Goal: Task Accomplishment & Management: Manage account settings

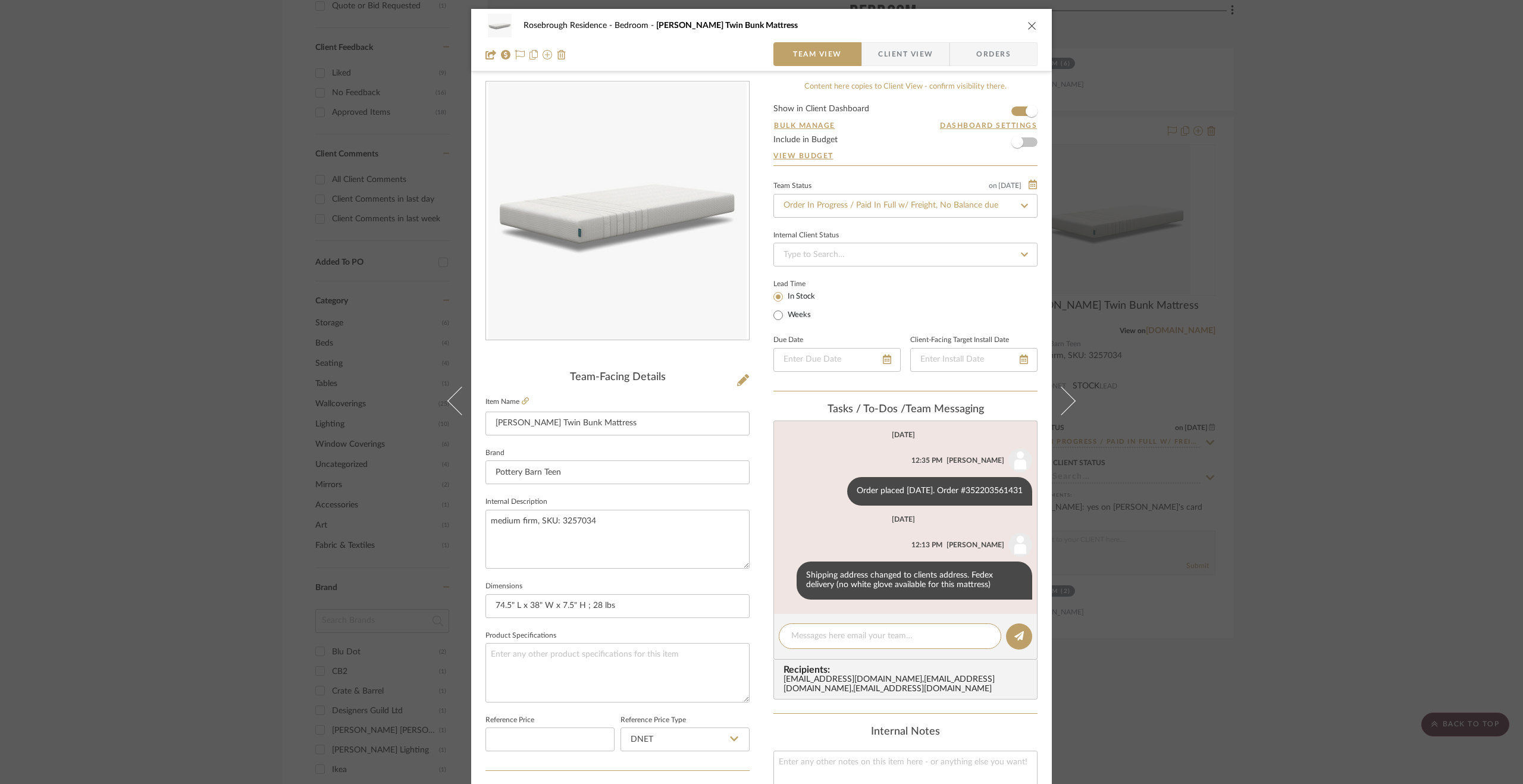
scroll to position [178, 0]
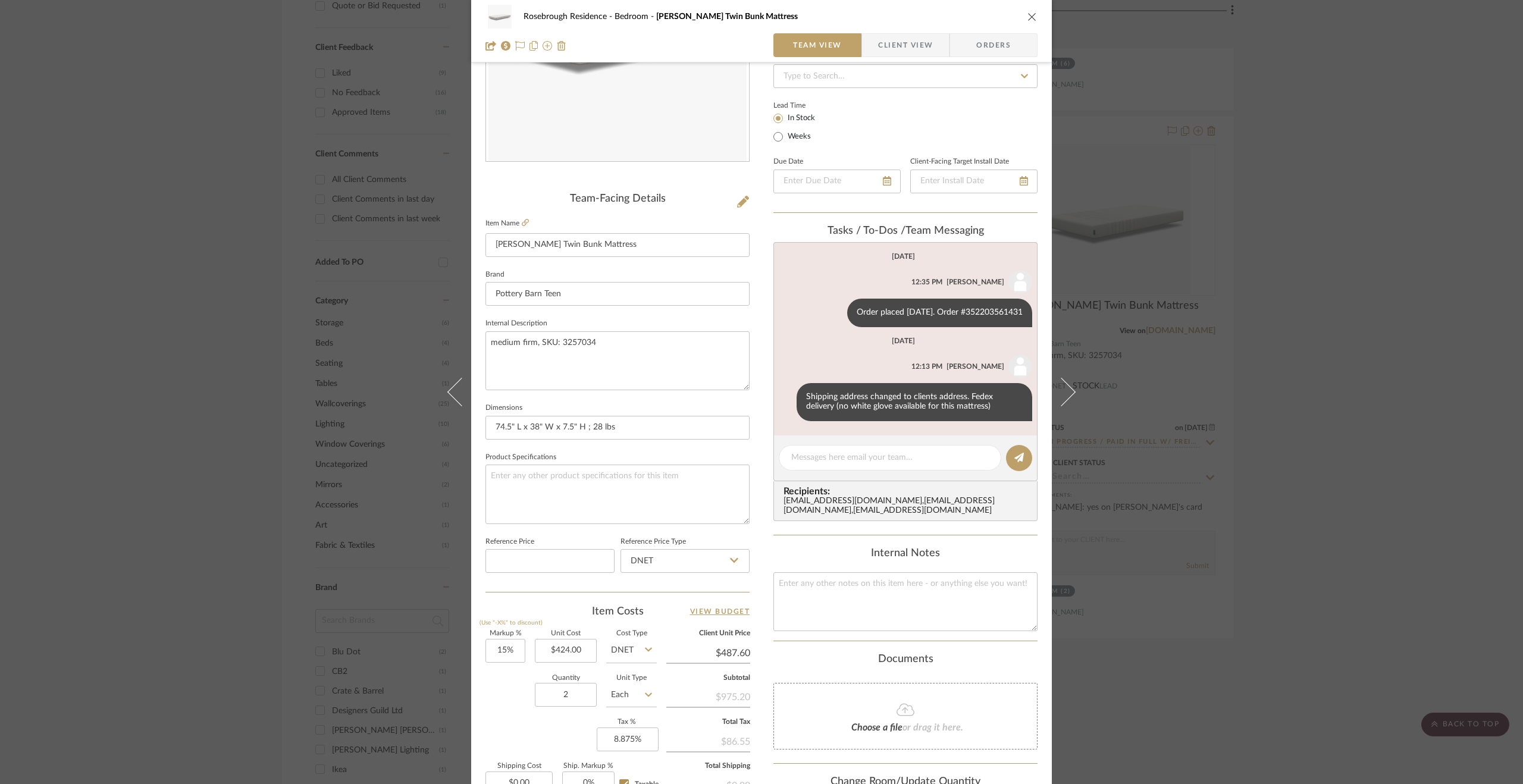
click at [1238, 511] on div "Rosebrough Residence Bedroom [PERSON_NAME] Twin Bunk Mattress Team View Client …" at bounding box center [761, 392] width 1523 height 784
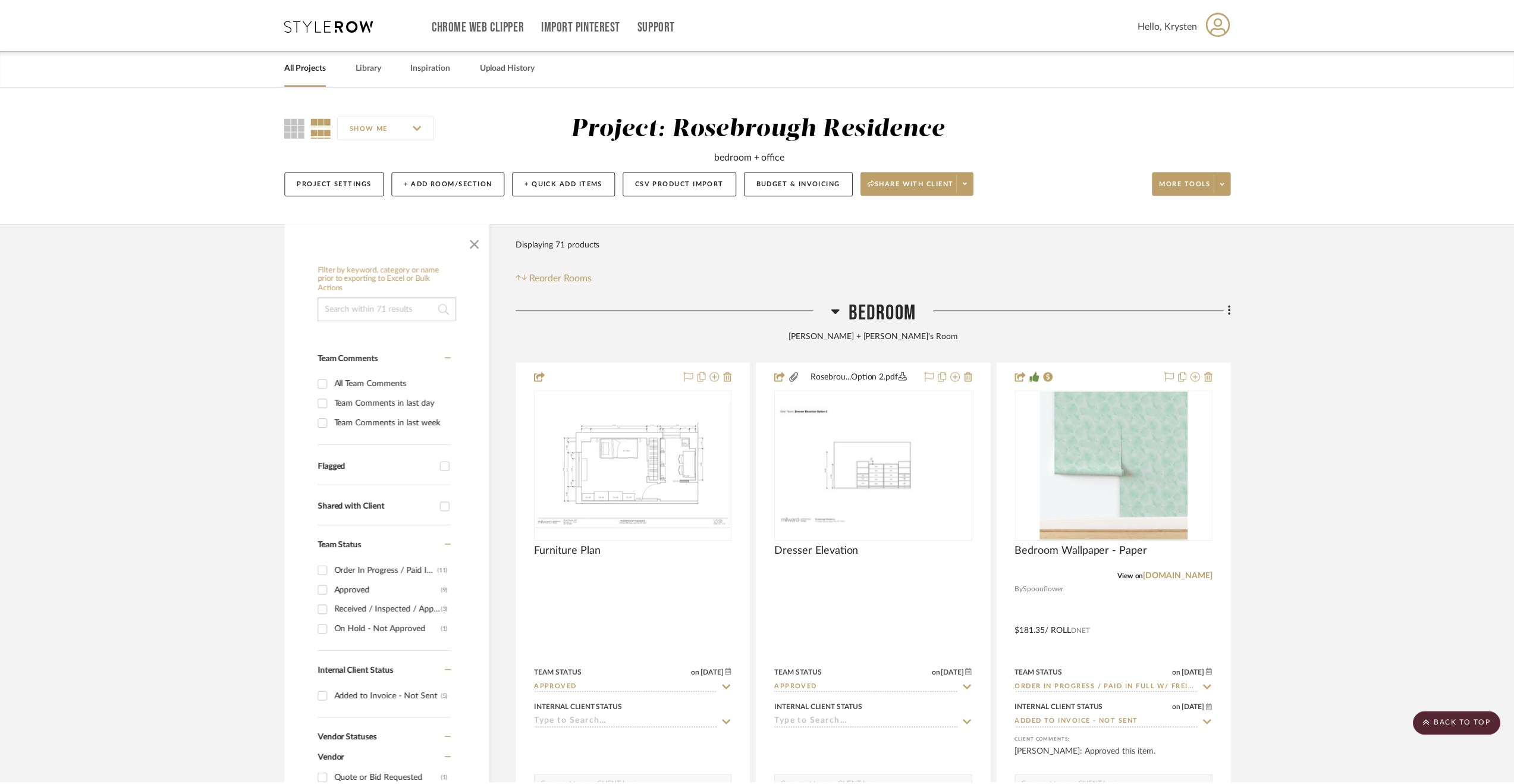
scroll to position [773, 0]
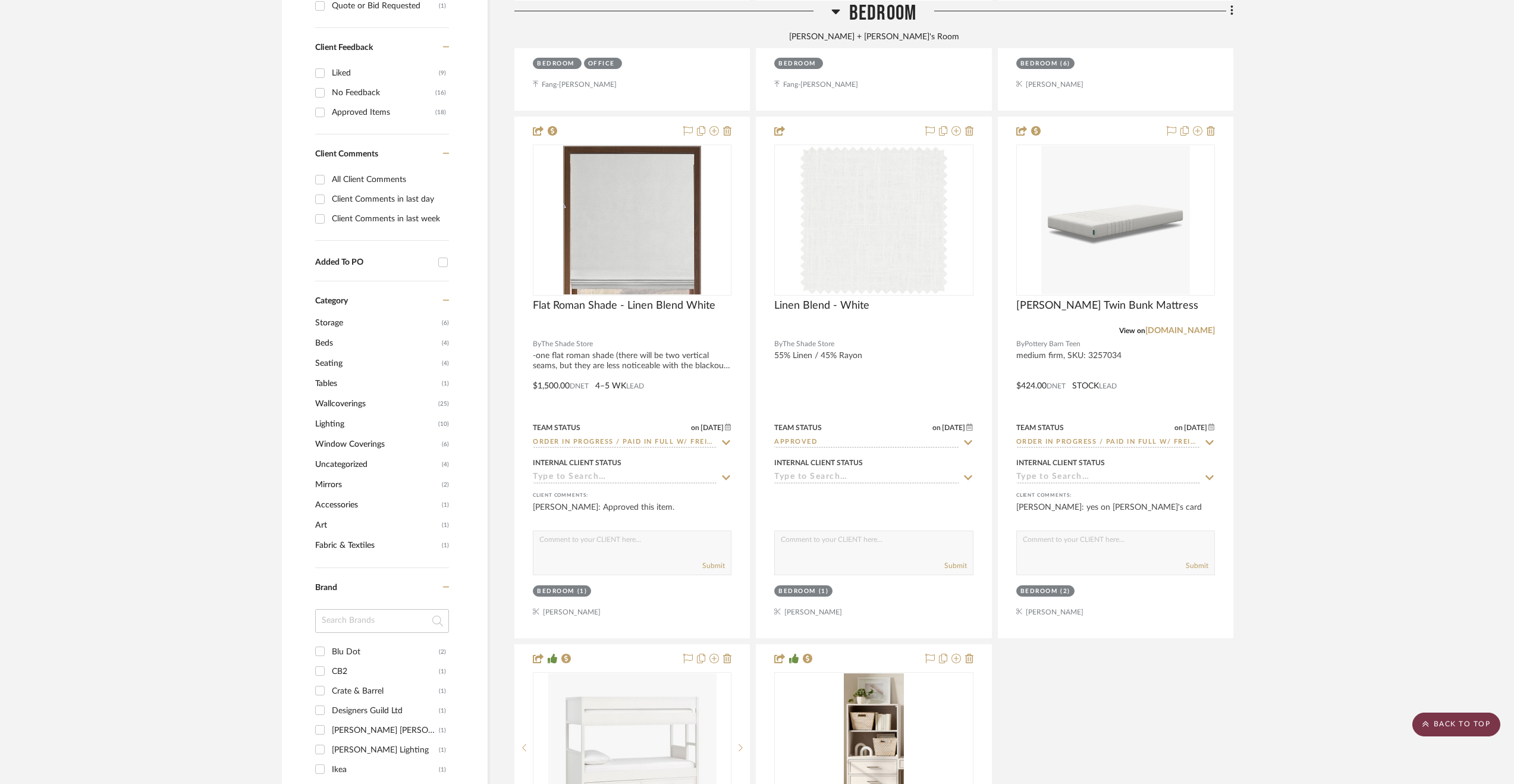
click at [1457, 724] on scroll-to-top-button "BACK TO TOP" at bounding box center [1457, 724] width 88 height 24
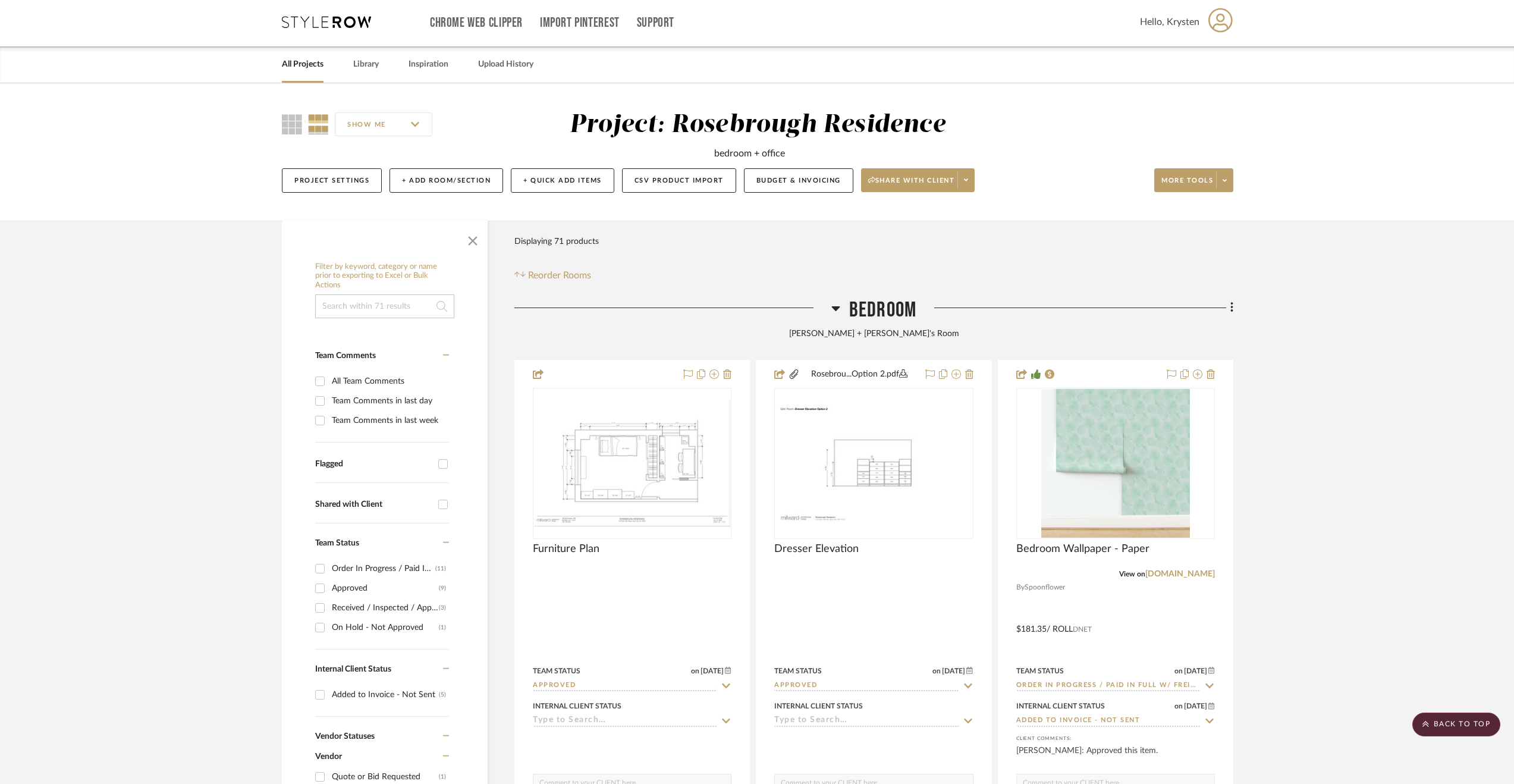
scroll to position [0, 0]
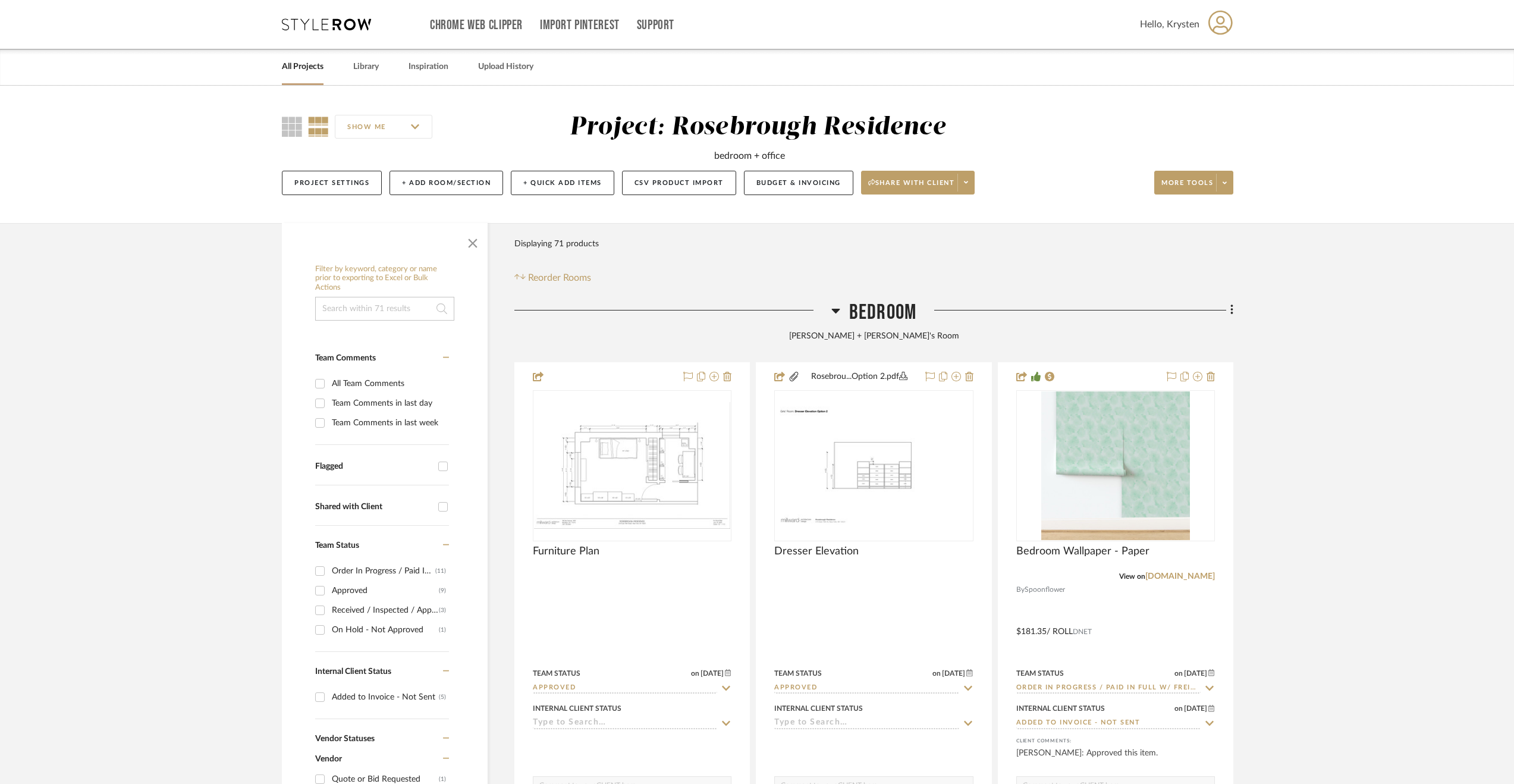
click at [308, 68] on link "All Projects" at bounding box center [303, 67] width 42 height 16
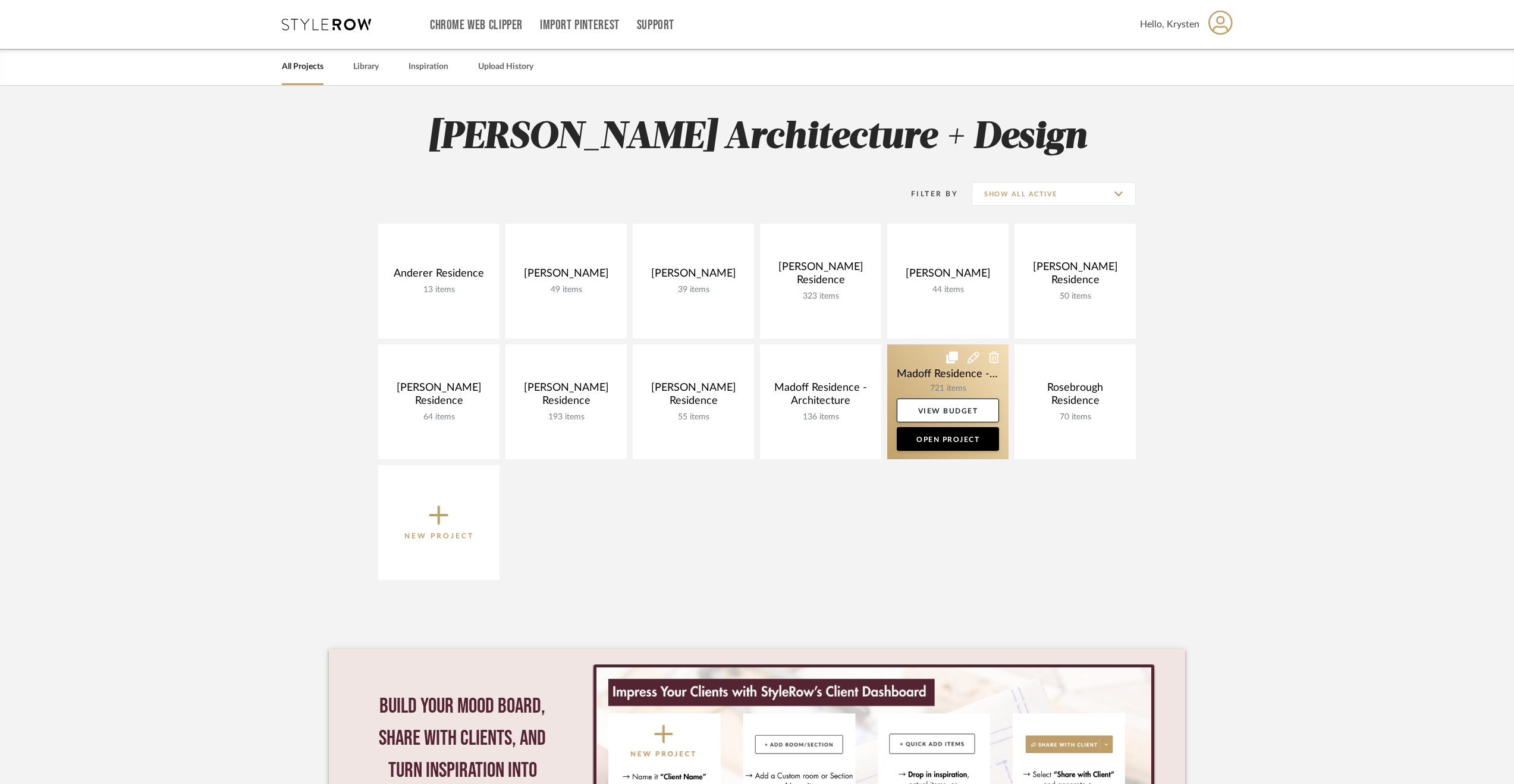
click at [917, 370] on link at bounding box center [948, 402] width 122 height 115
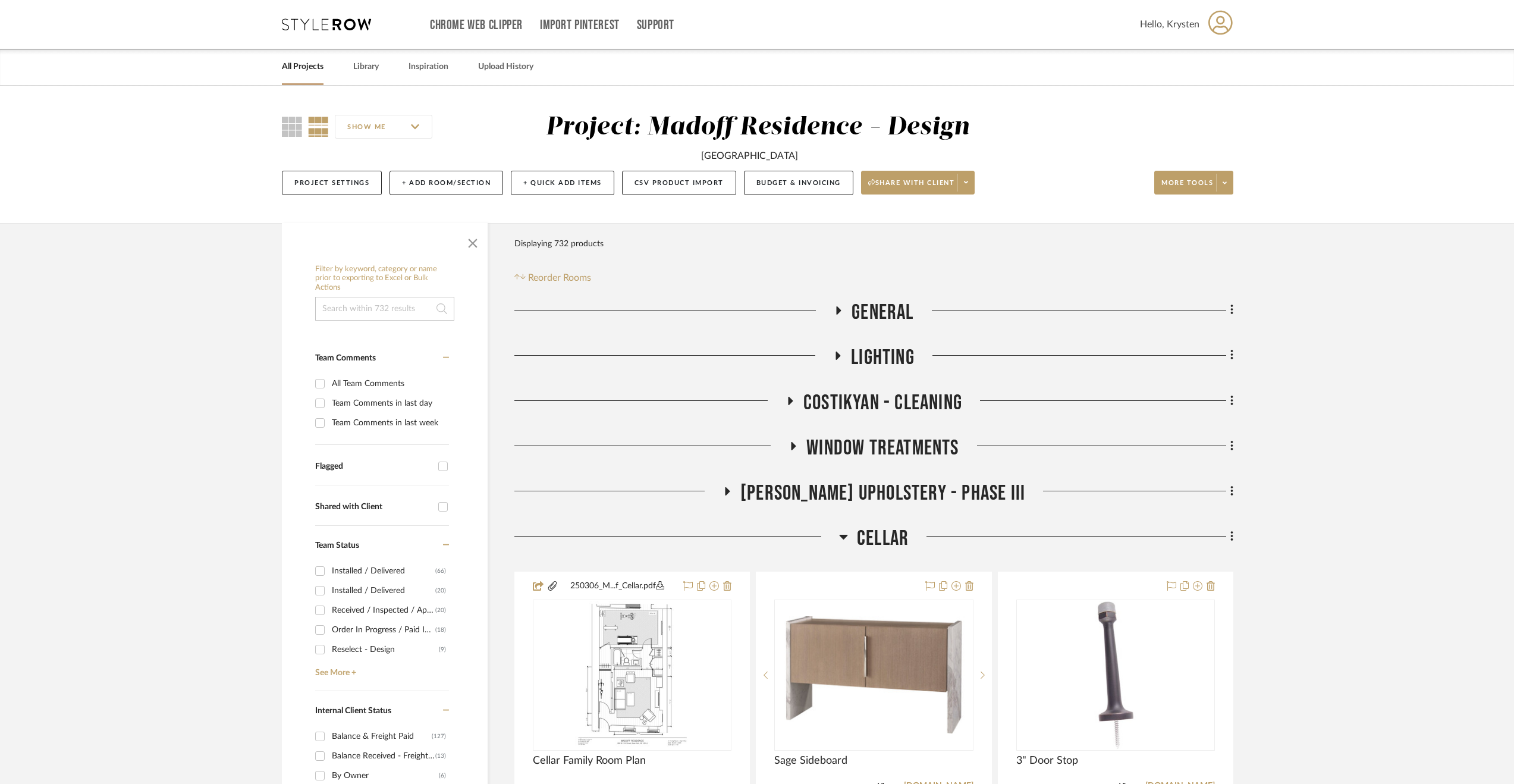
click at [866, 533] on span "Cellar" at bounding box center [883, 538] width 52 height 26
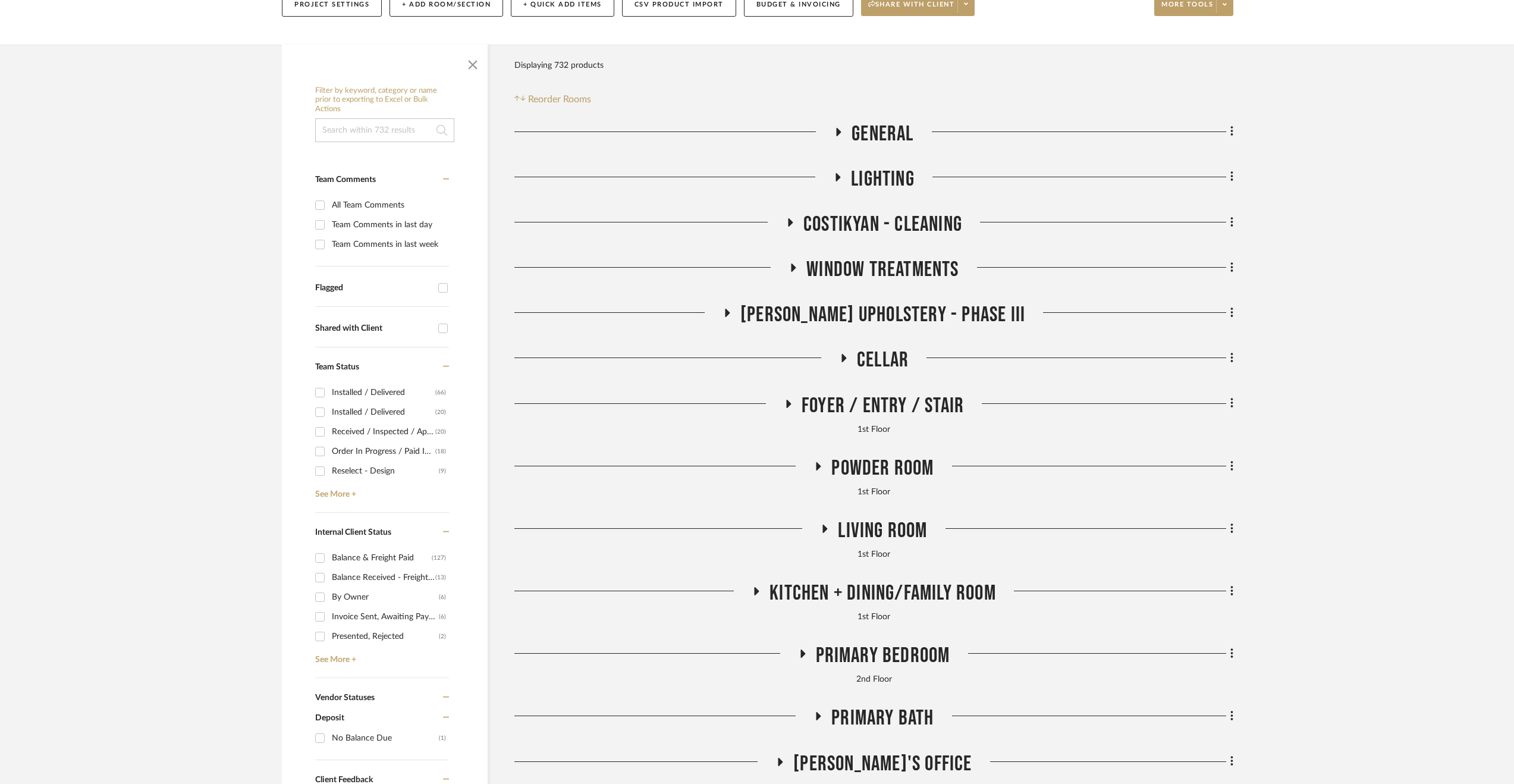
scroll to position [357, 0]
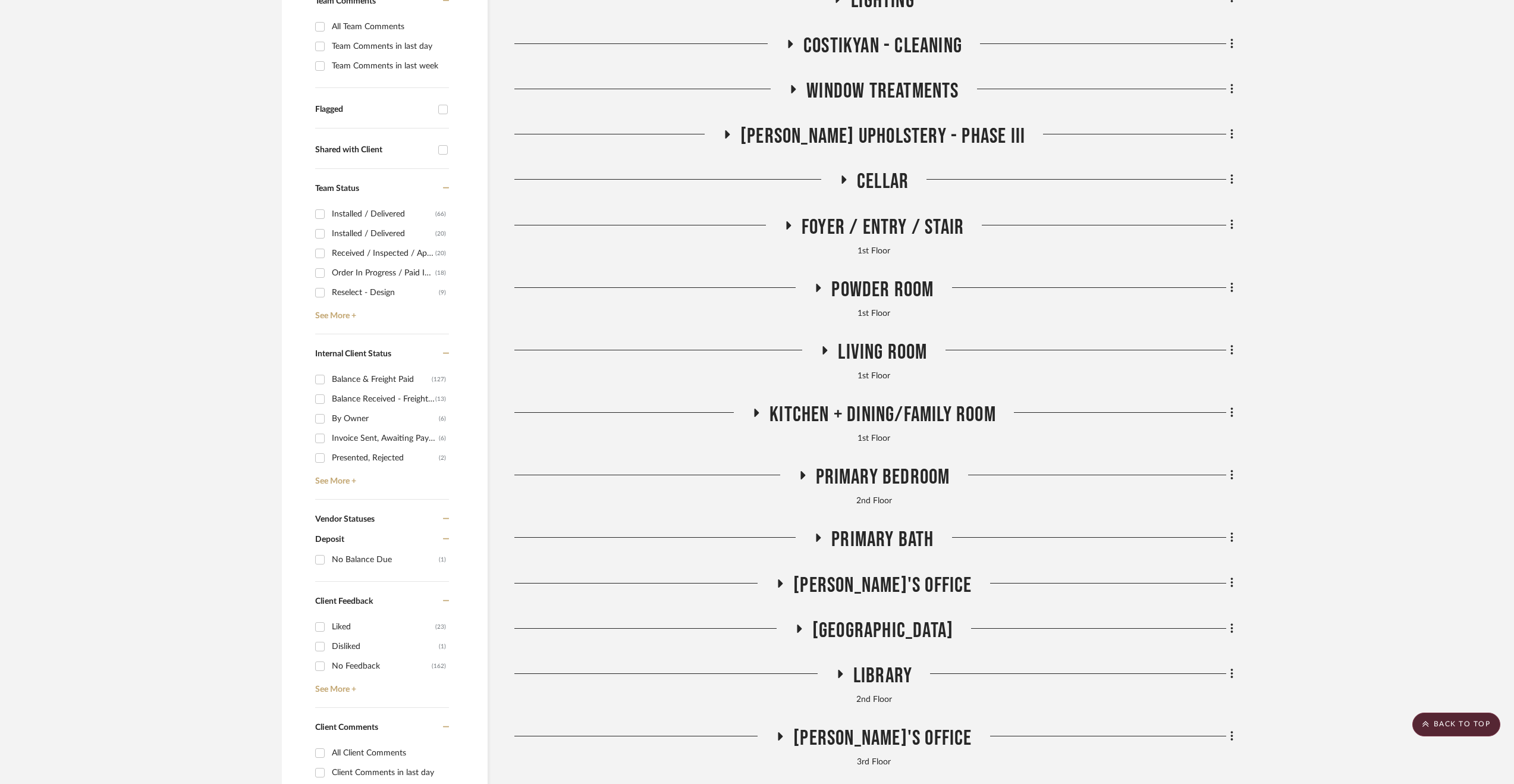
click at [876, 669] on span "Library" at bounding box center [883, 676] width 59 height 26
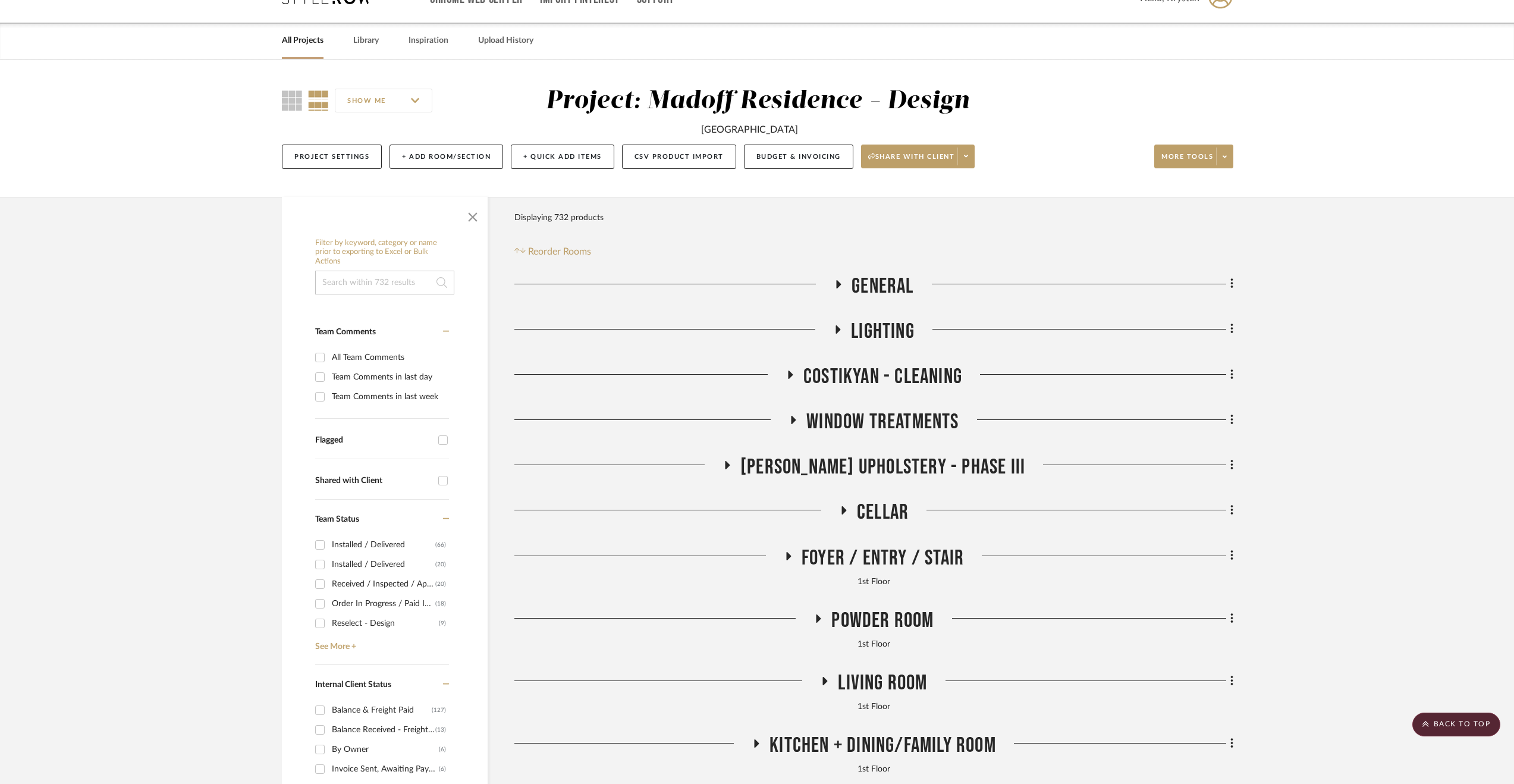
scroll to position [0, 0]
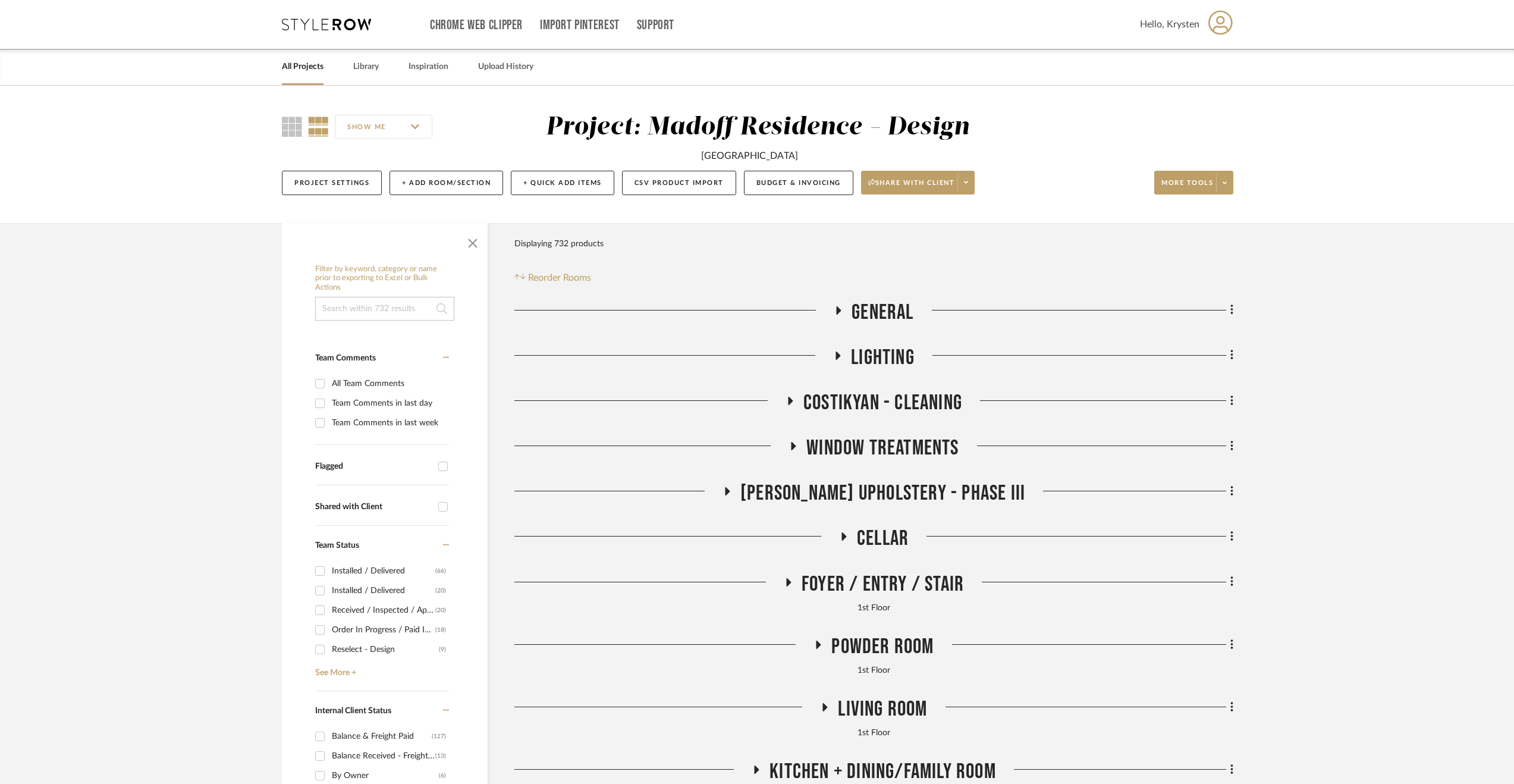
click at [843, 405] on span "Costikyan - Cleaning" at bounding box center [882, 403] width 158 height 26
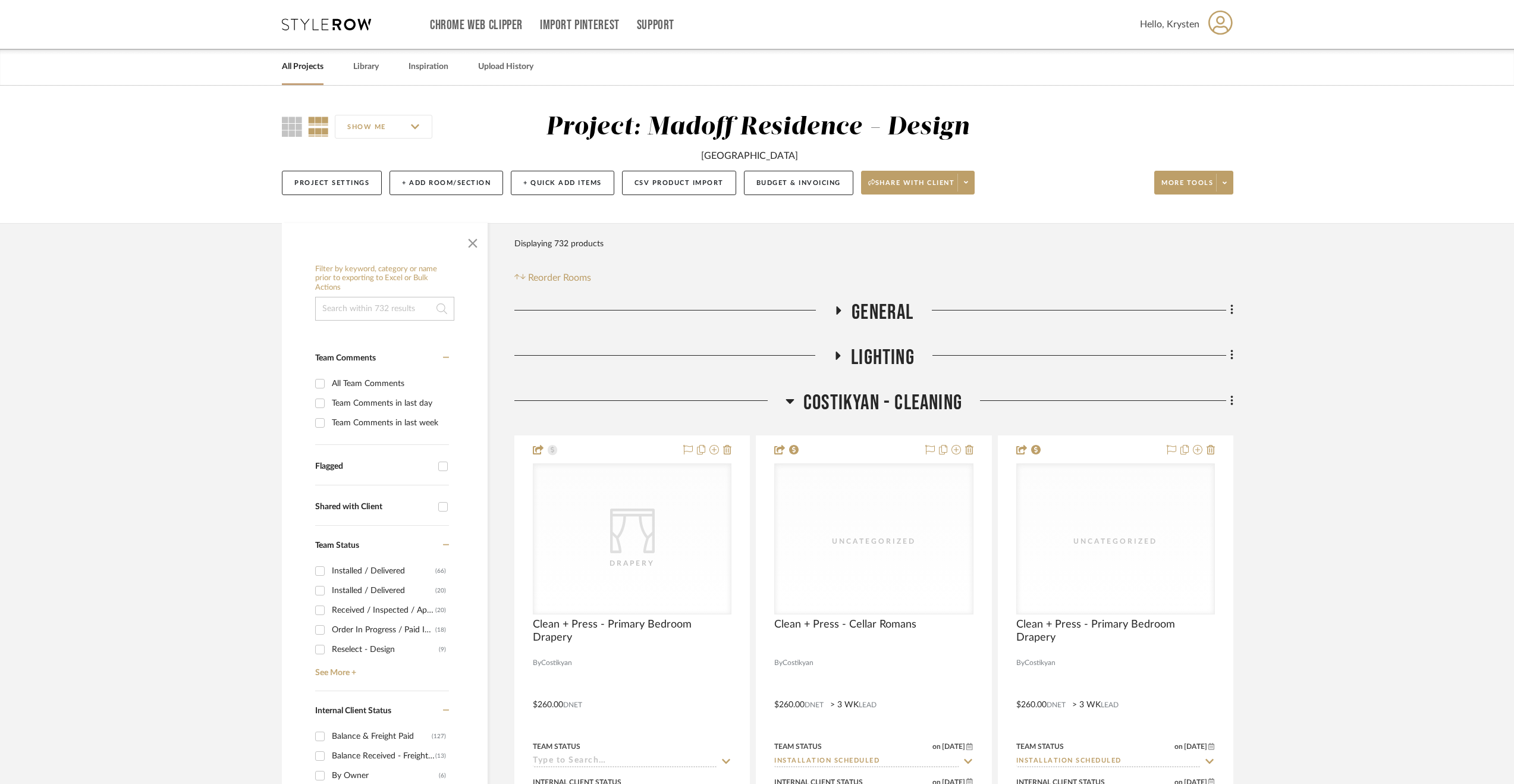
click at [843, 405] on span "Costikyan - Cleaning" at bounding box center [882, 403] width 158 height 26
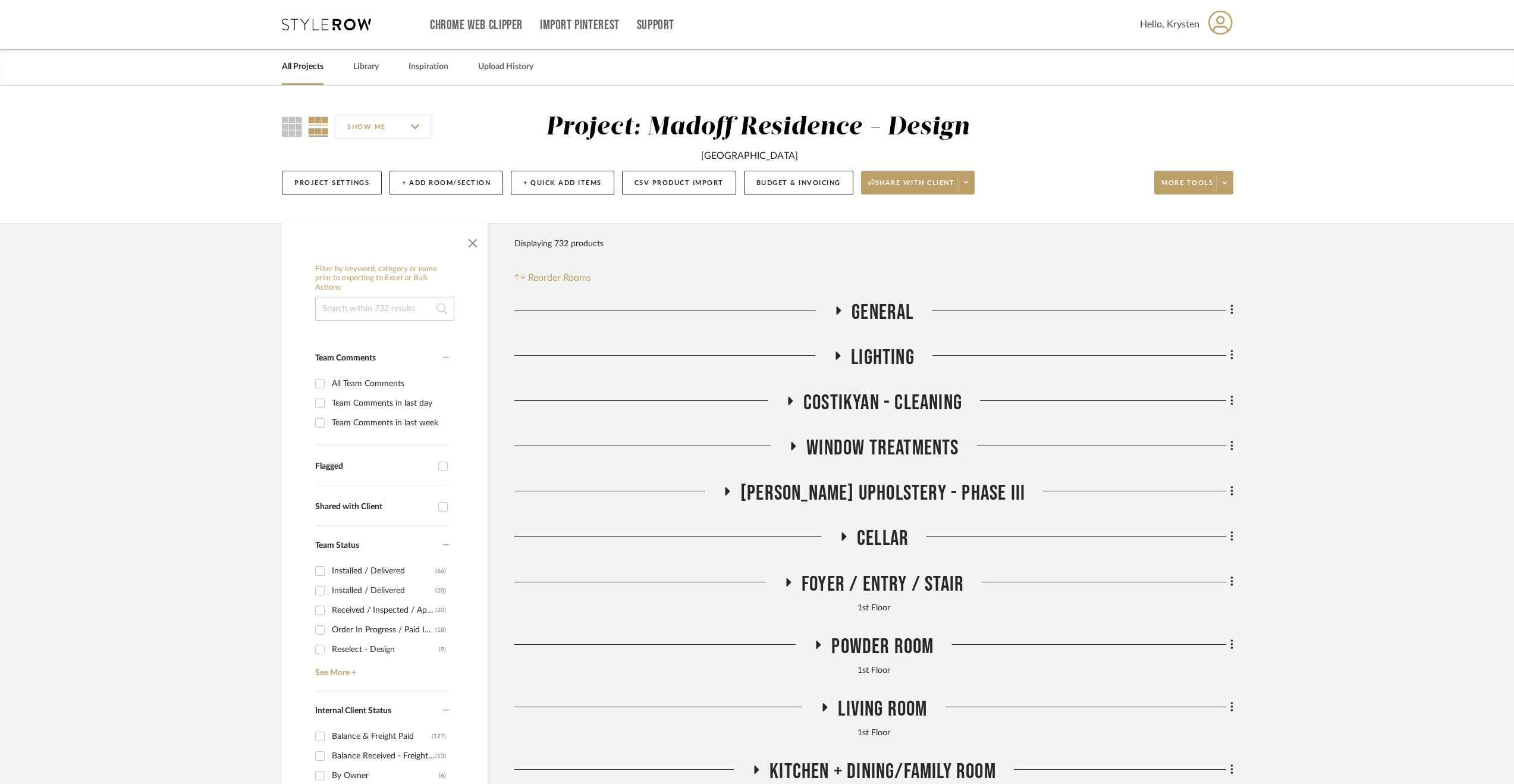
click at [857, 442] on span "Window Treatments" at bounding box center [883, 447] width 152 height 26
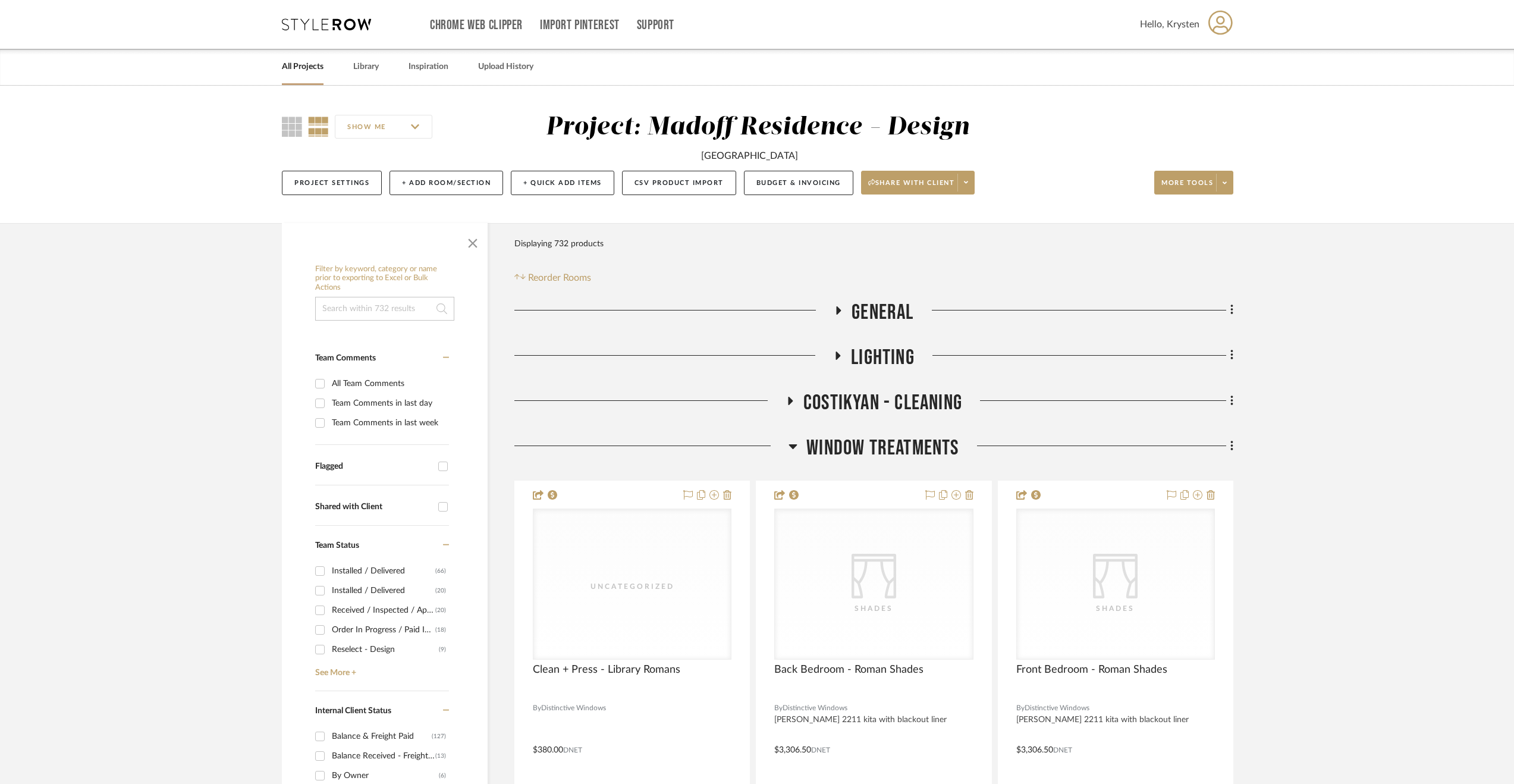
click at [868, 456] on span "Window Treatments" at bounding box center [883, 447] width 152 height 26
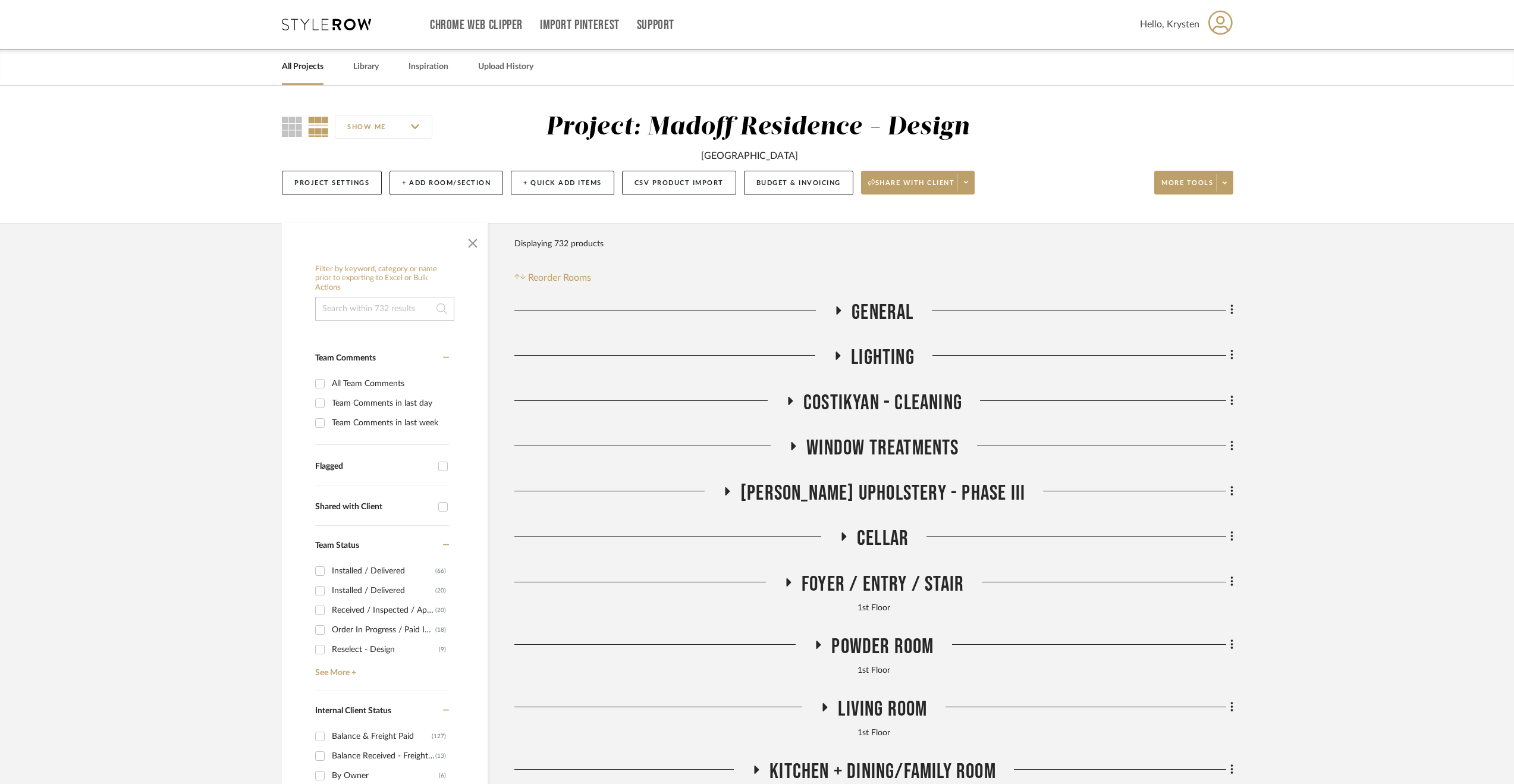
click at [911, 497] on span "[PERSON_NAME] Upholstery - Phase III" at bounding box center [883, 493] width 285 height 26
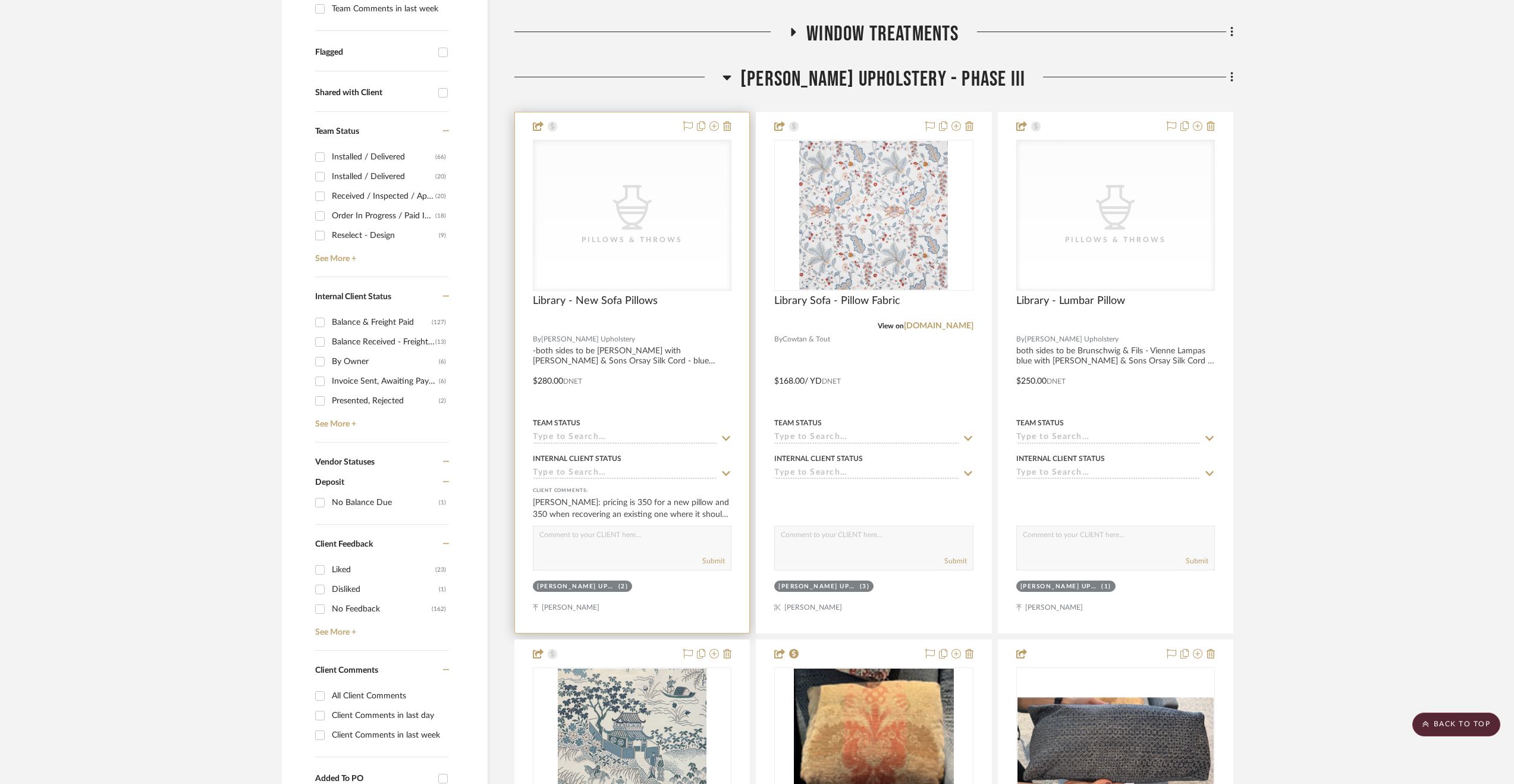
scroll to position [297, 0]
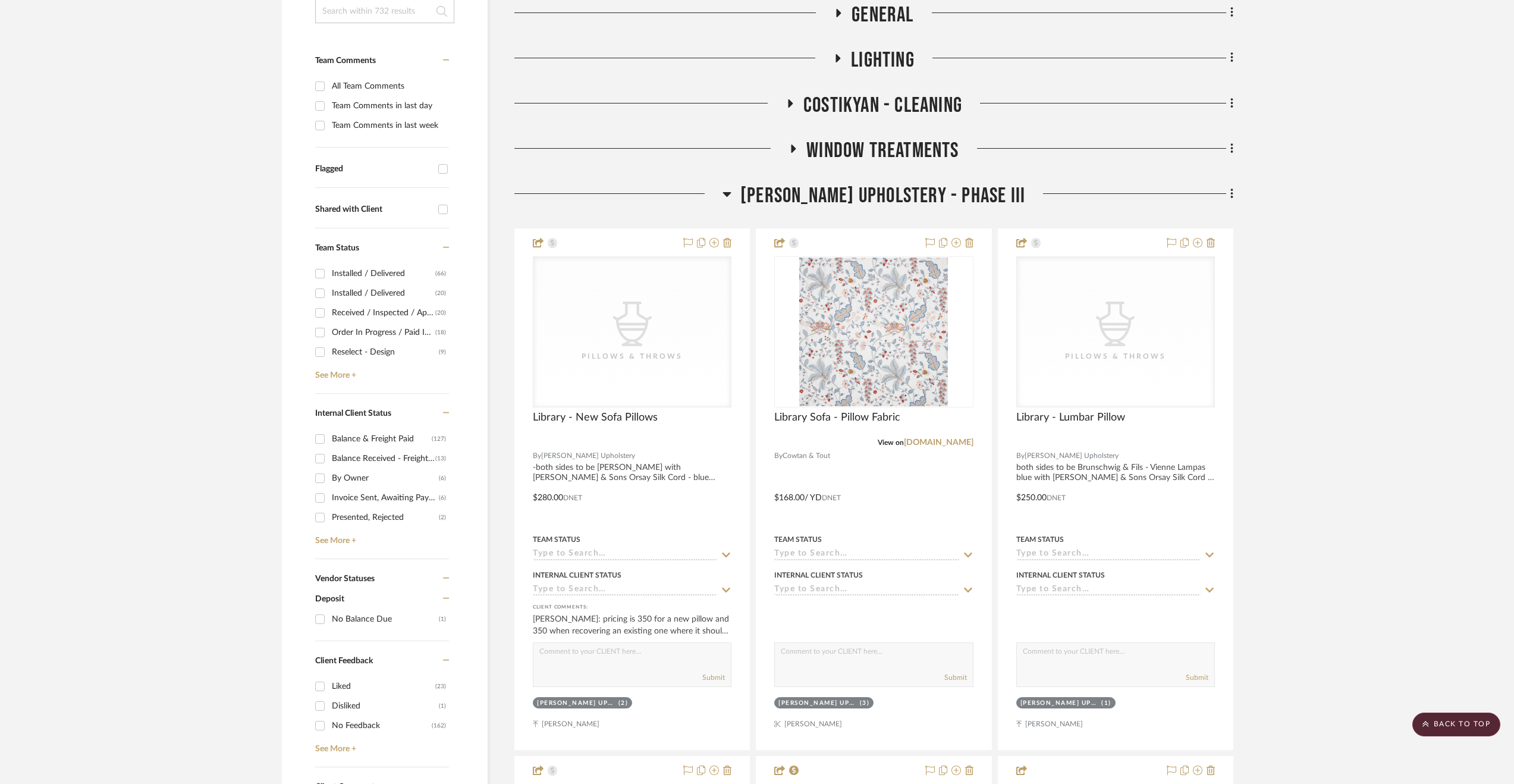
click at [954, 191] on span "[PERSON_NAME] Upholstery - Phase III" at bounding box center [883, 196] width 285 height 26
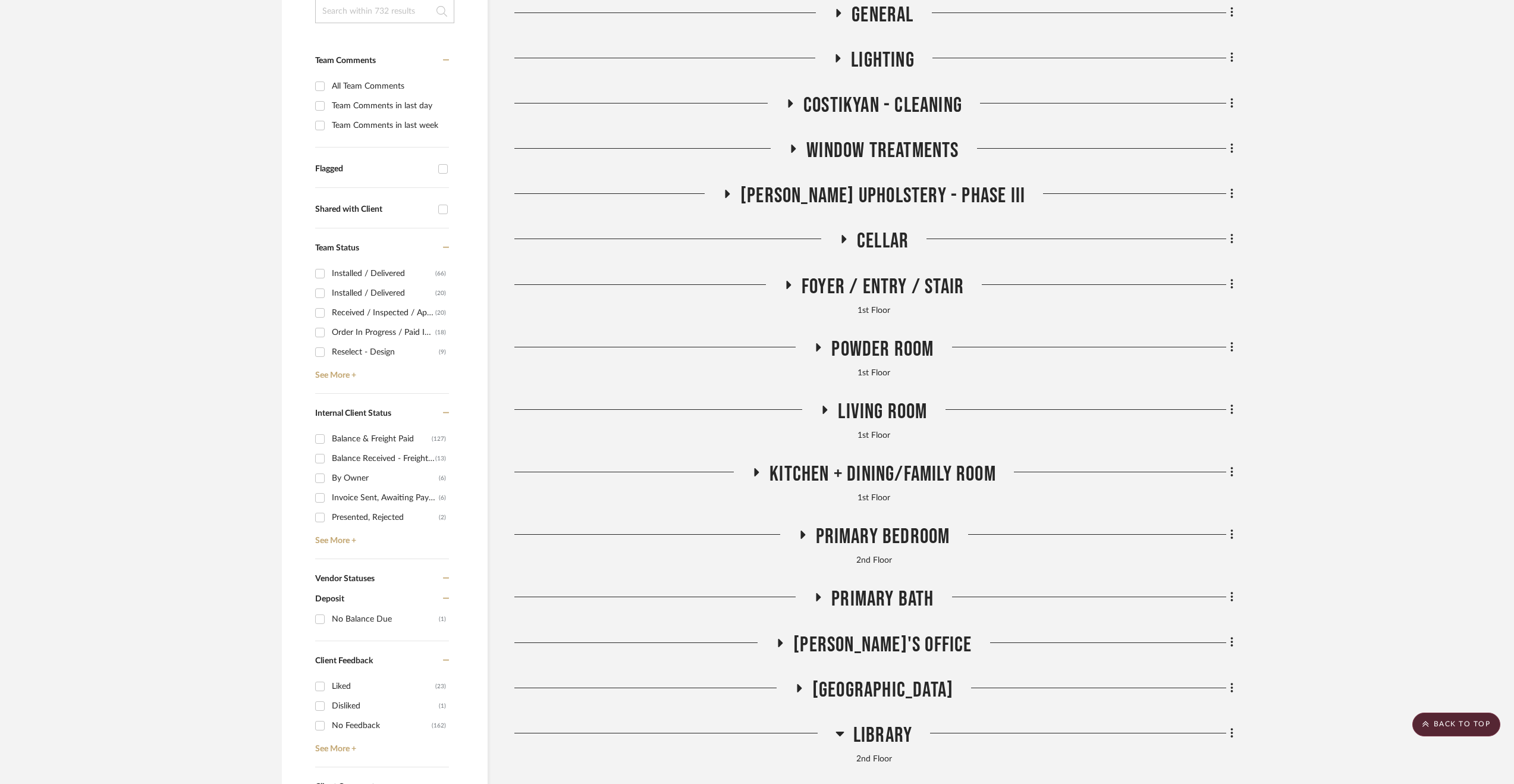
click at [882, 414] on span "Living Room" at bounding box center [883, 412] width 90 height 26
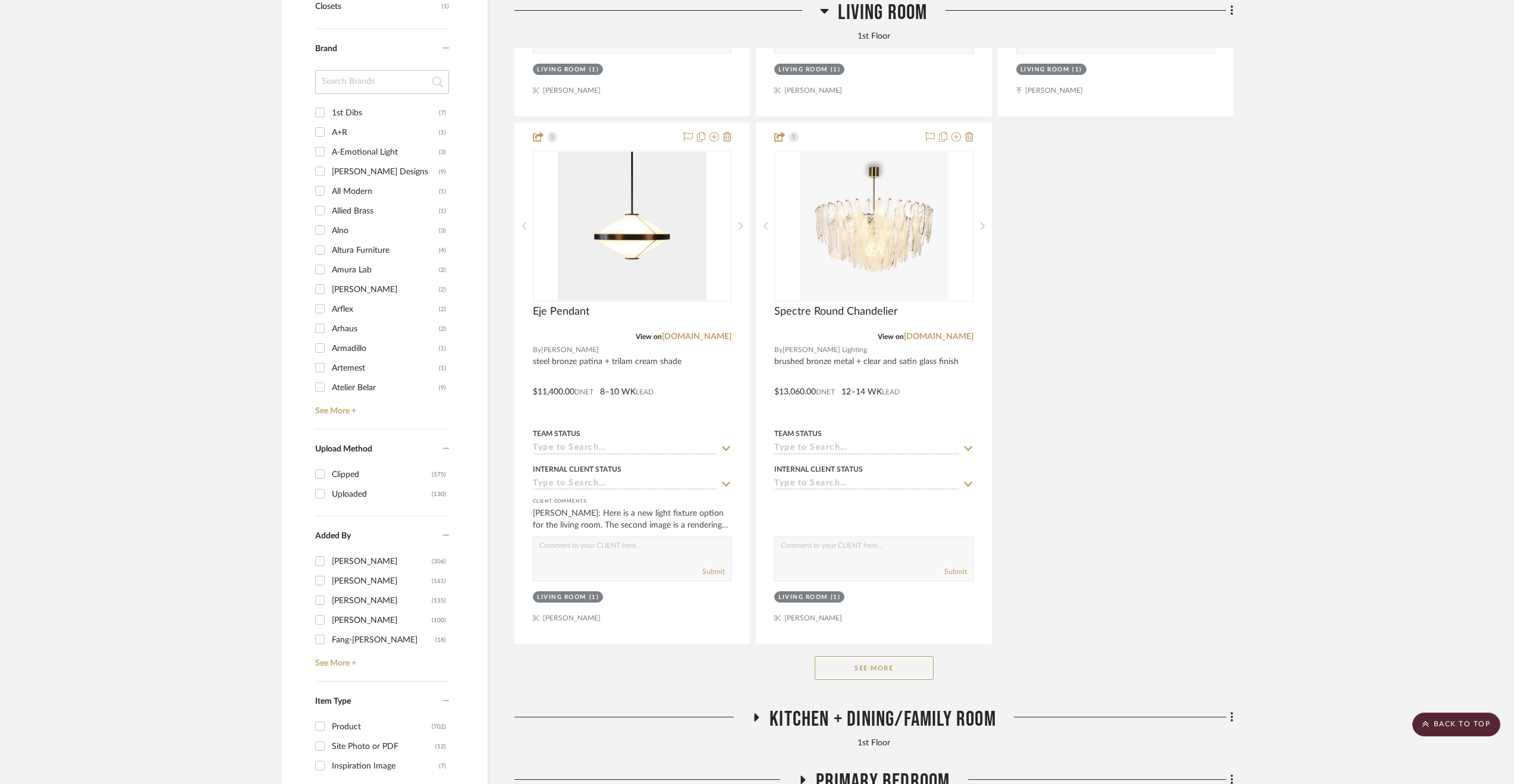
scroll to position [1962, 0]
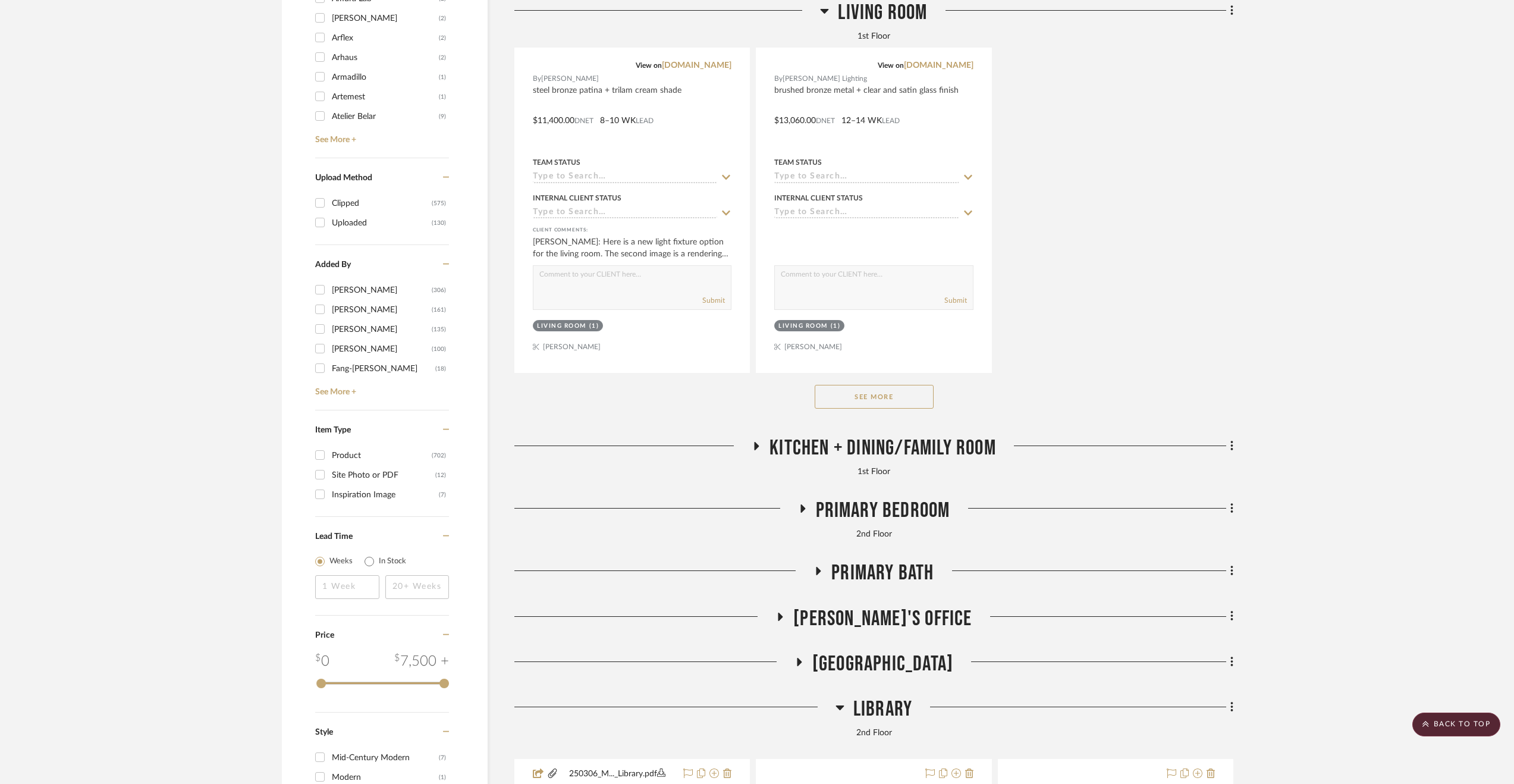
click at [892, 388] on button "See More" at bounding box center [874, 396] width 119 height 24
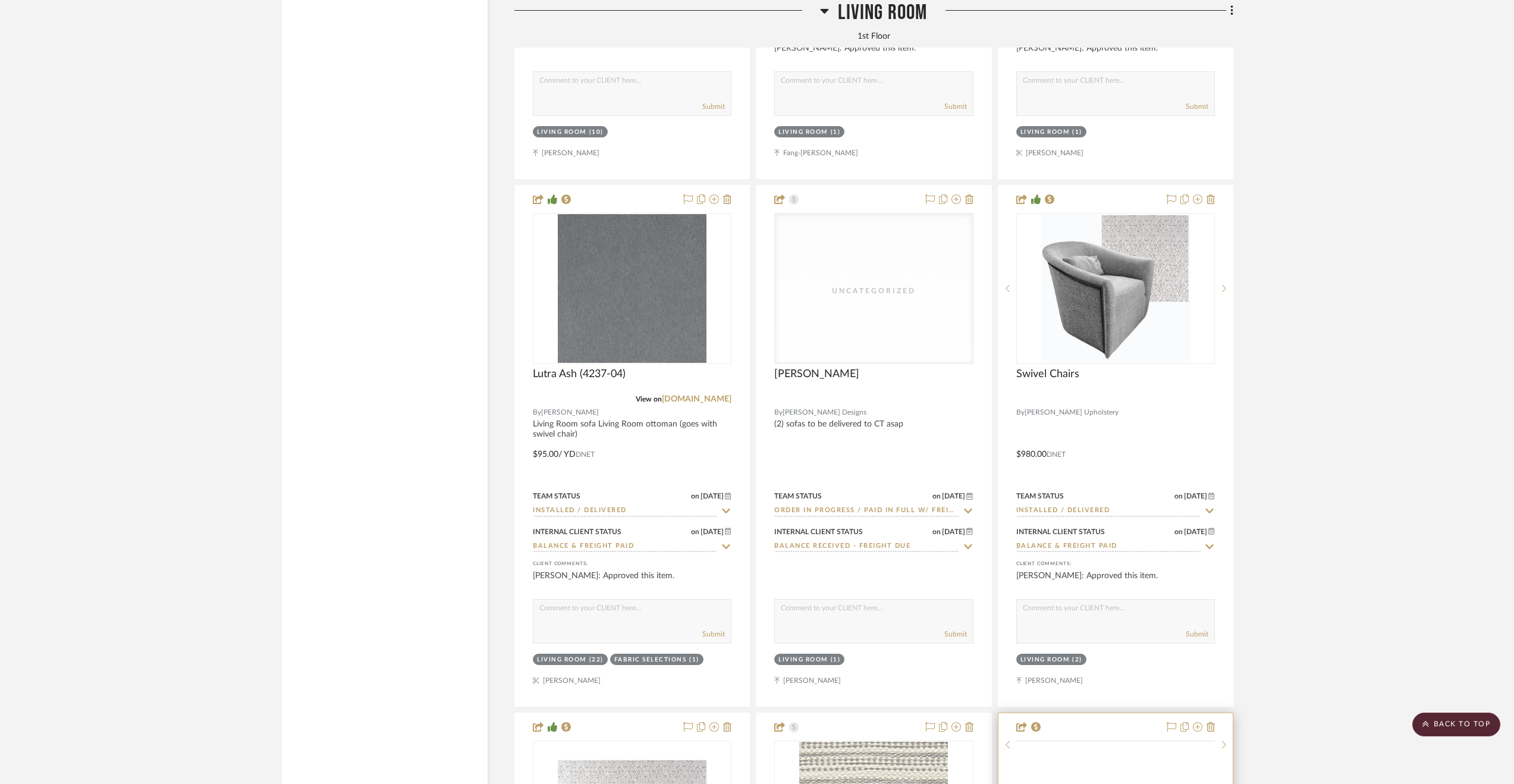
scroll to position [6123, 0]
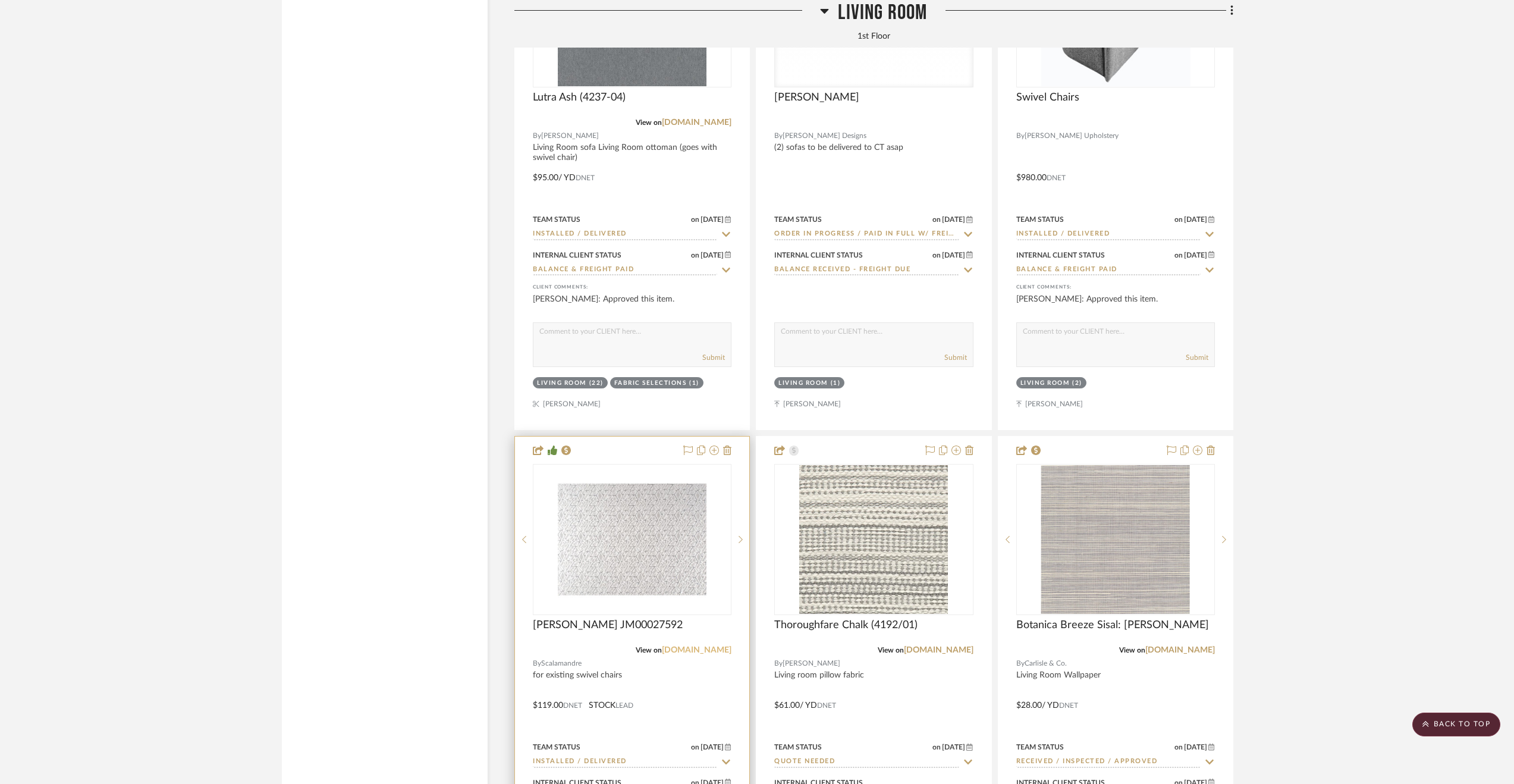
click at [697, 654] on link "[DOMAIN_NAME]" at bounding box center [697, 649] width 70 height 8
click at [730, 701] on div at bounding box center [632, 696] width 235 height 520
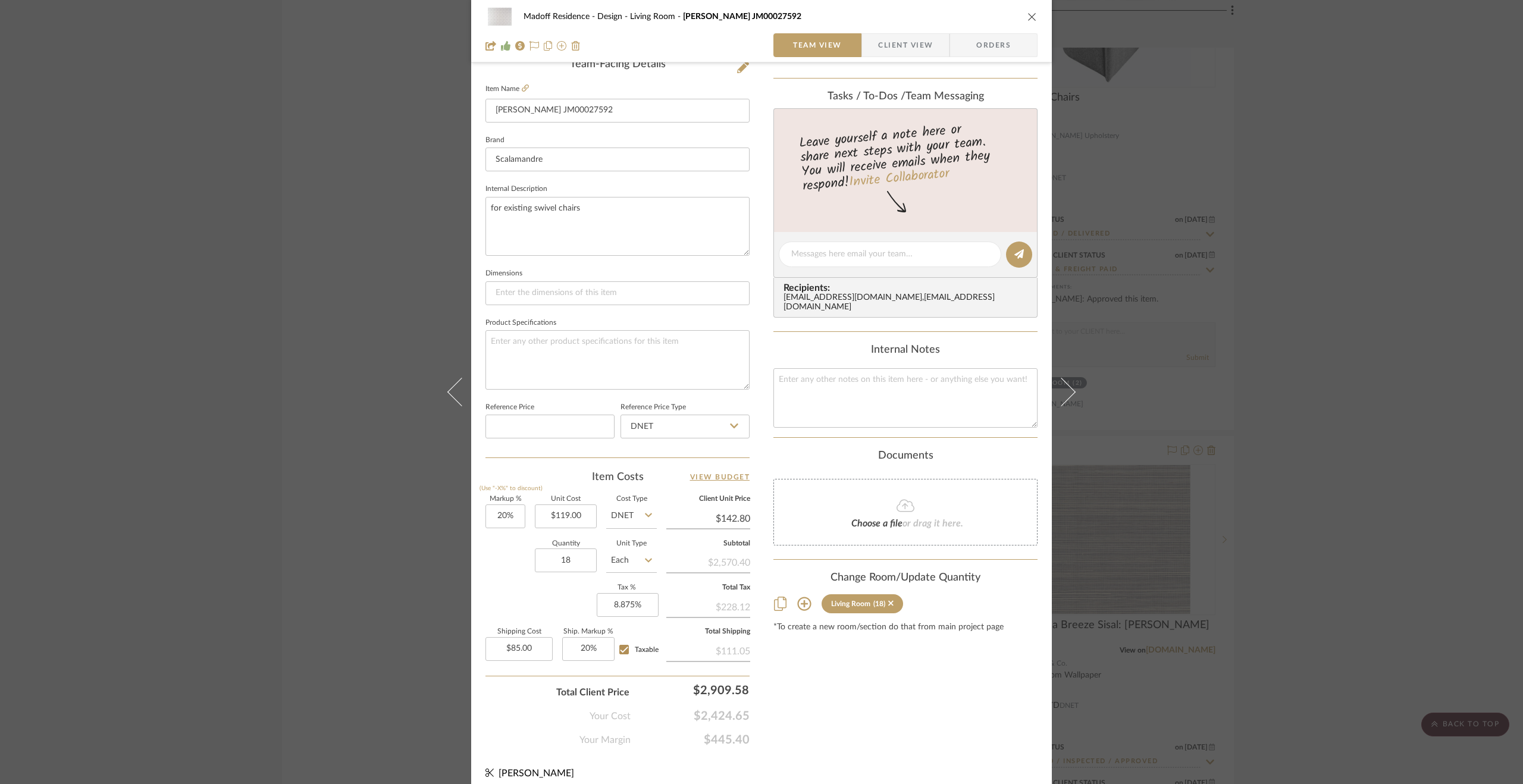
scroll to position [321, 0]
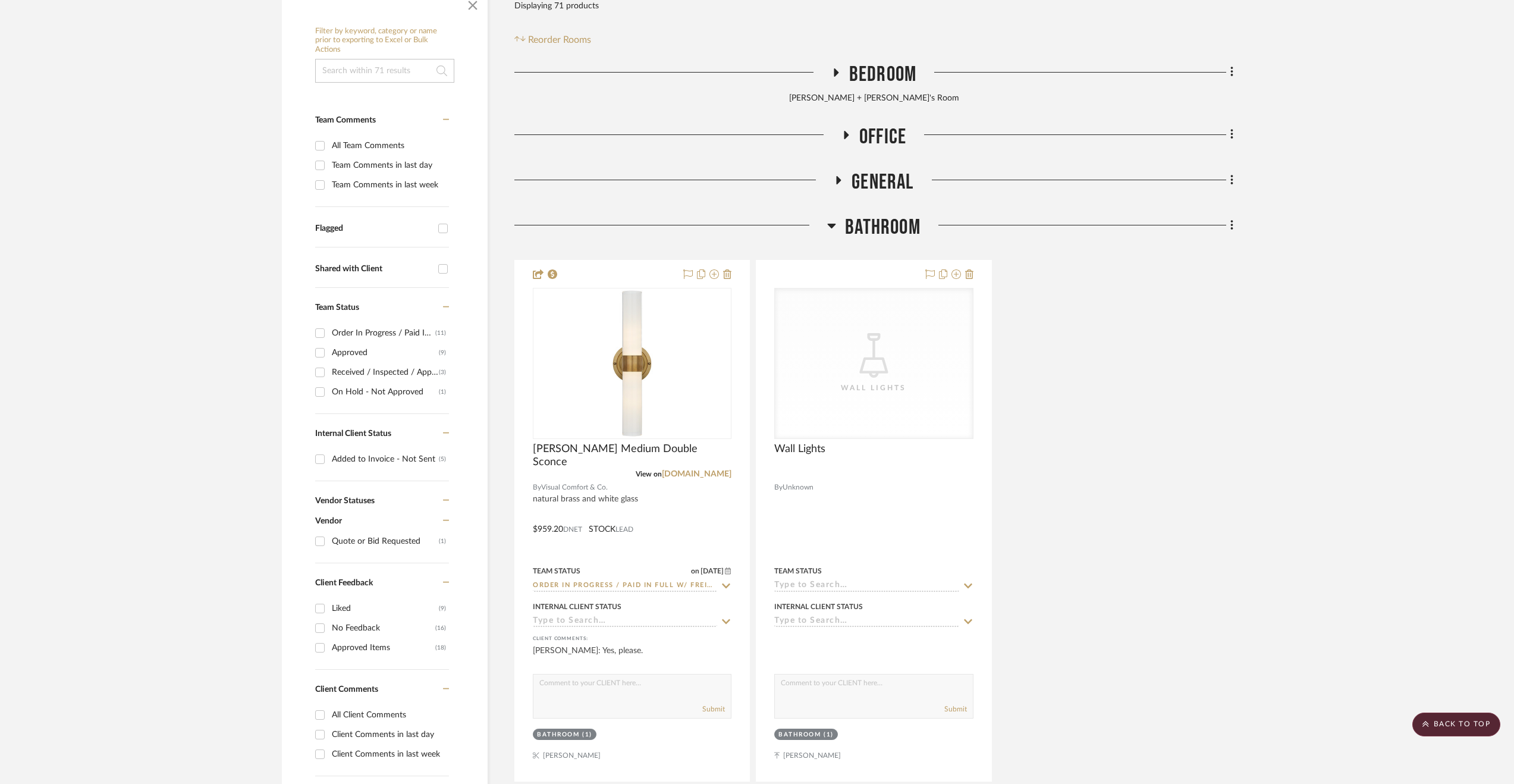
click at [906, 219] on span "Bathroom" at bounding box center [883, 227] width 75 height 26
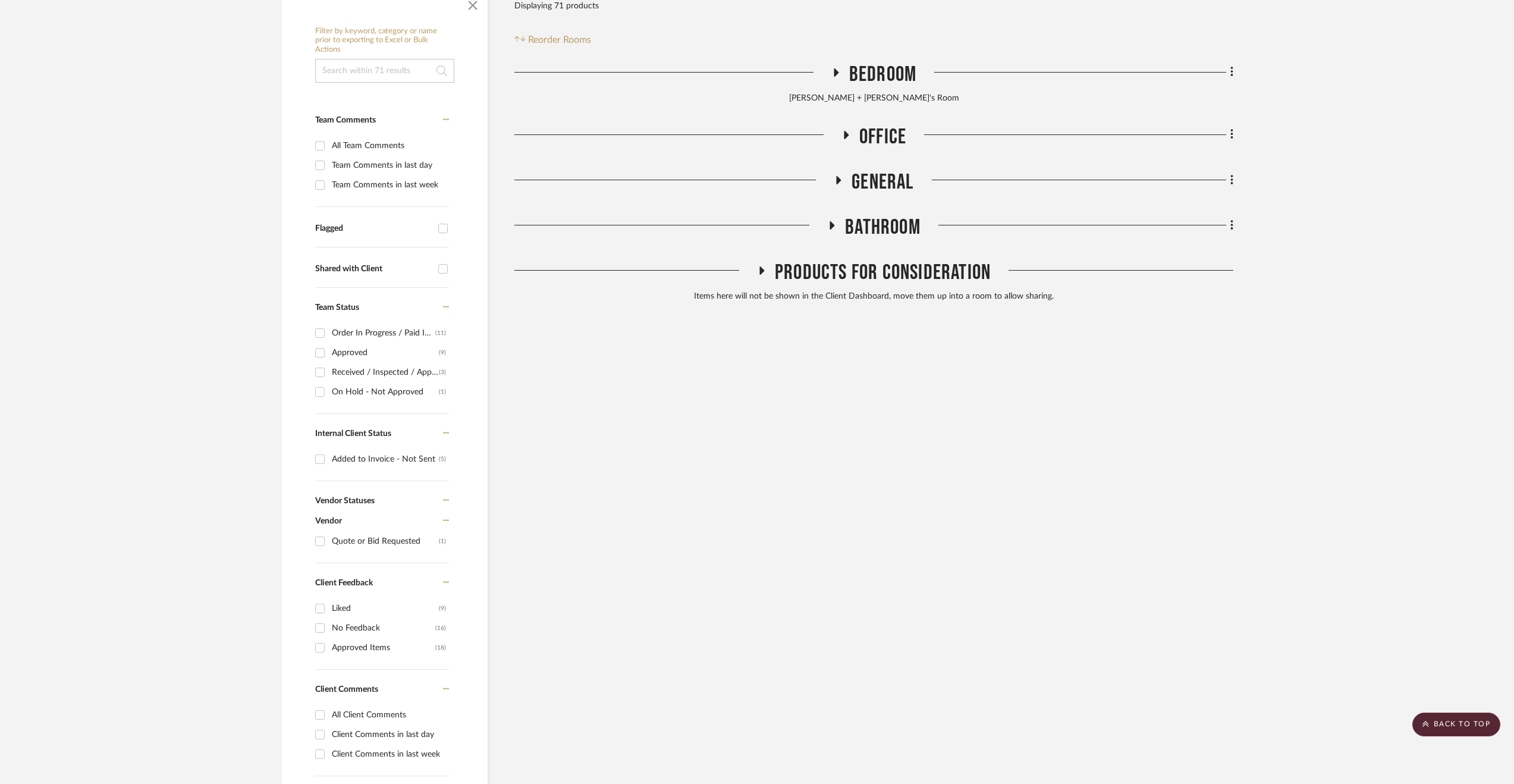
click at [890, 84] on span "Bedroom" at bounding box center [883, 74] width 67 height 26
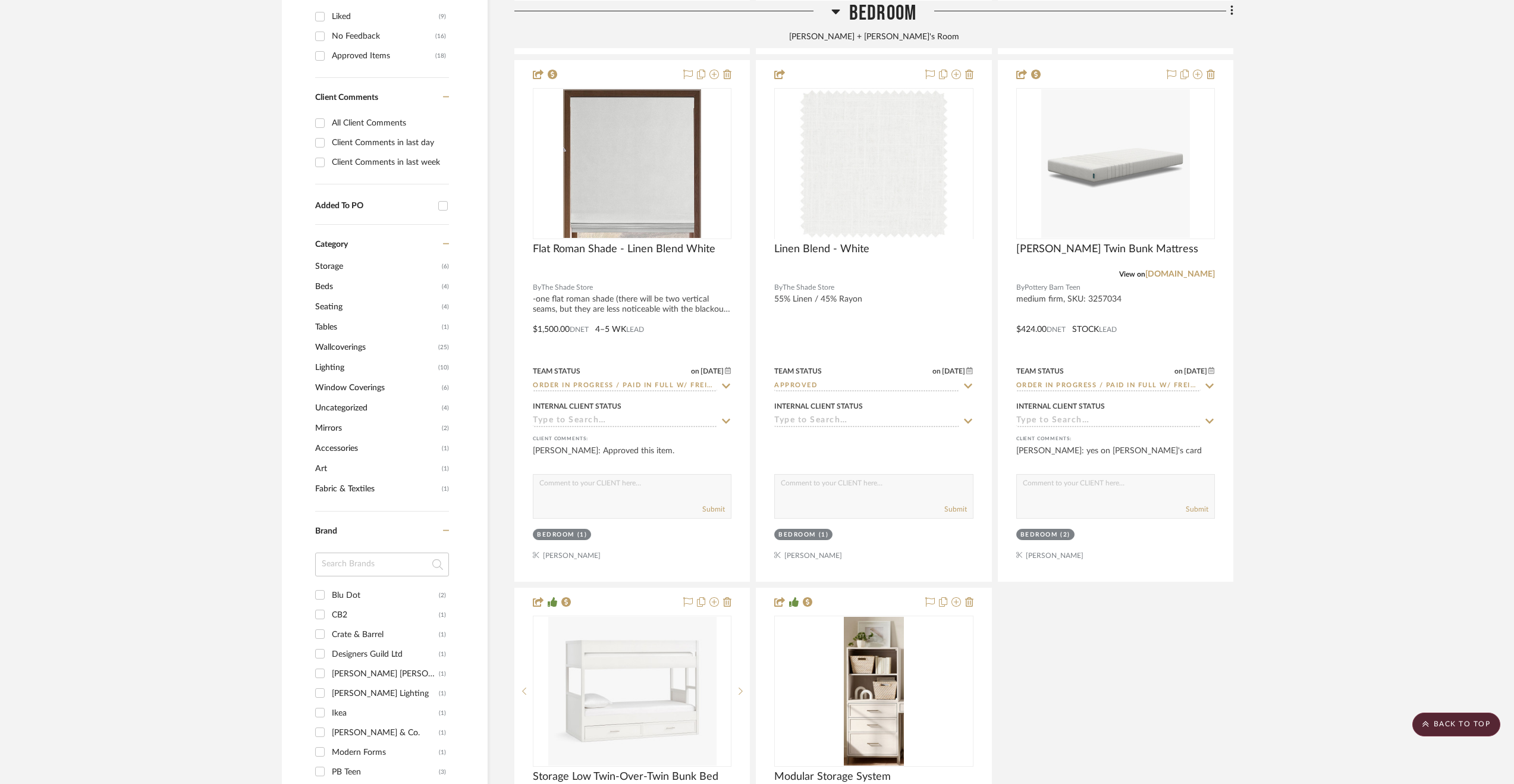
scroll to position [1010, 0]
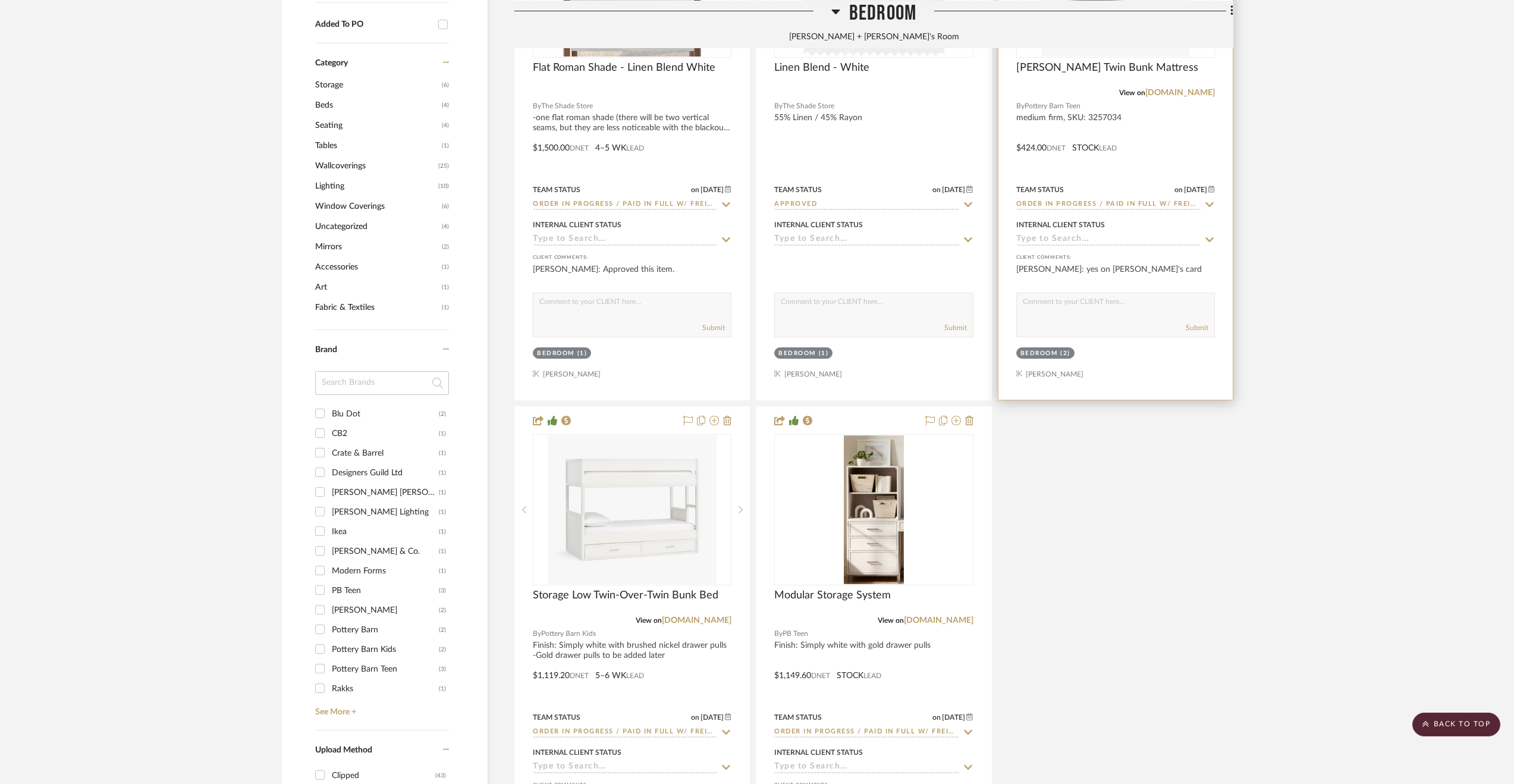
click at [1194, 124] on div at bounding box center [1116, 139] width 235 height 520
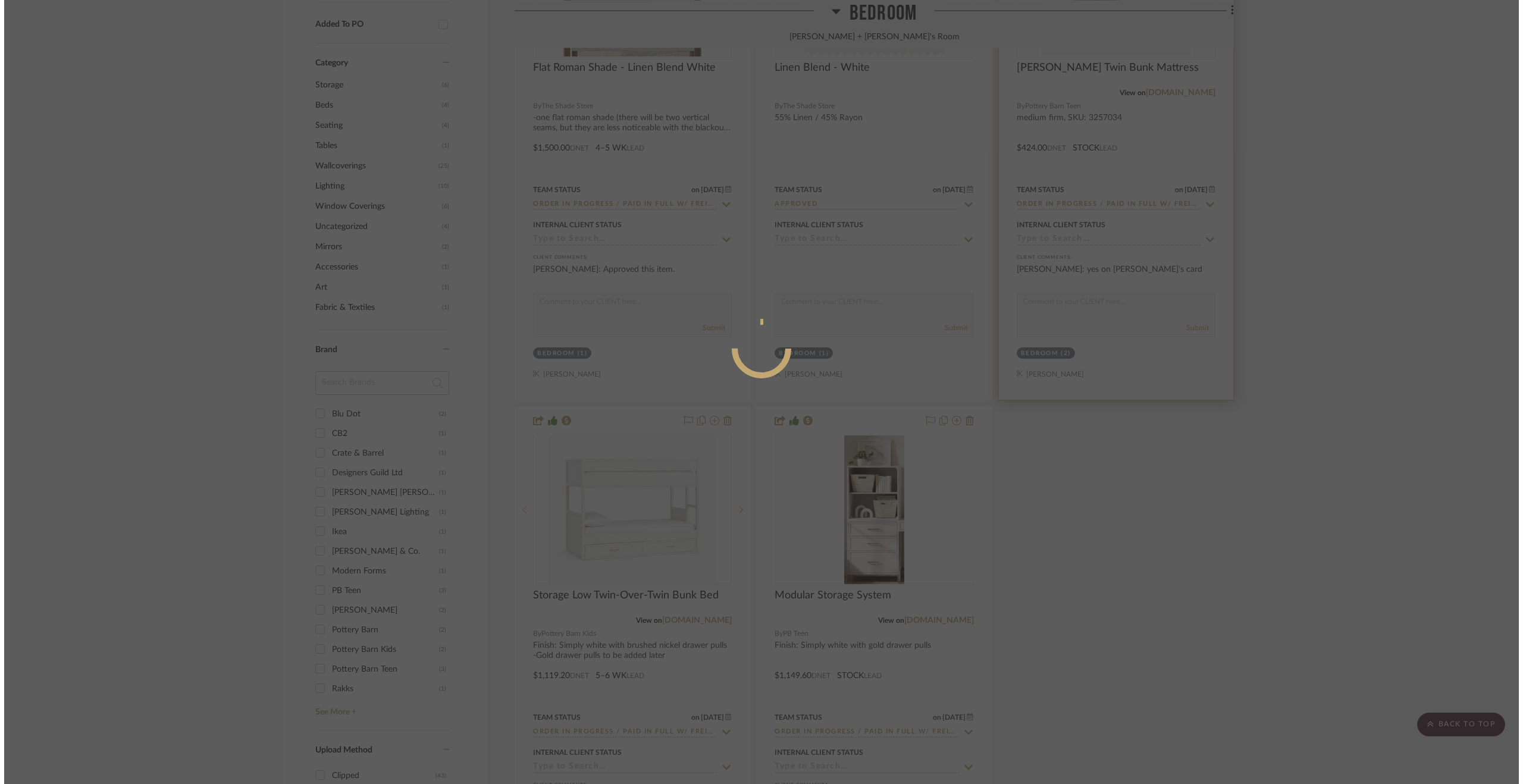
scroll to position [0, 0]
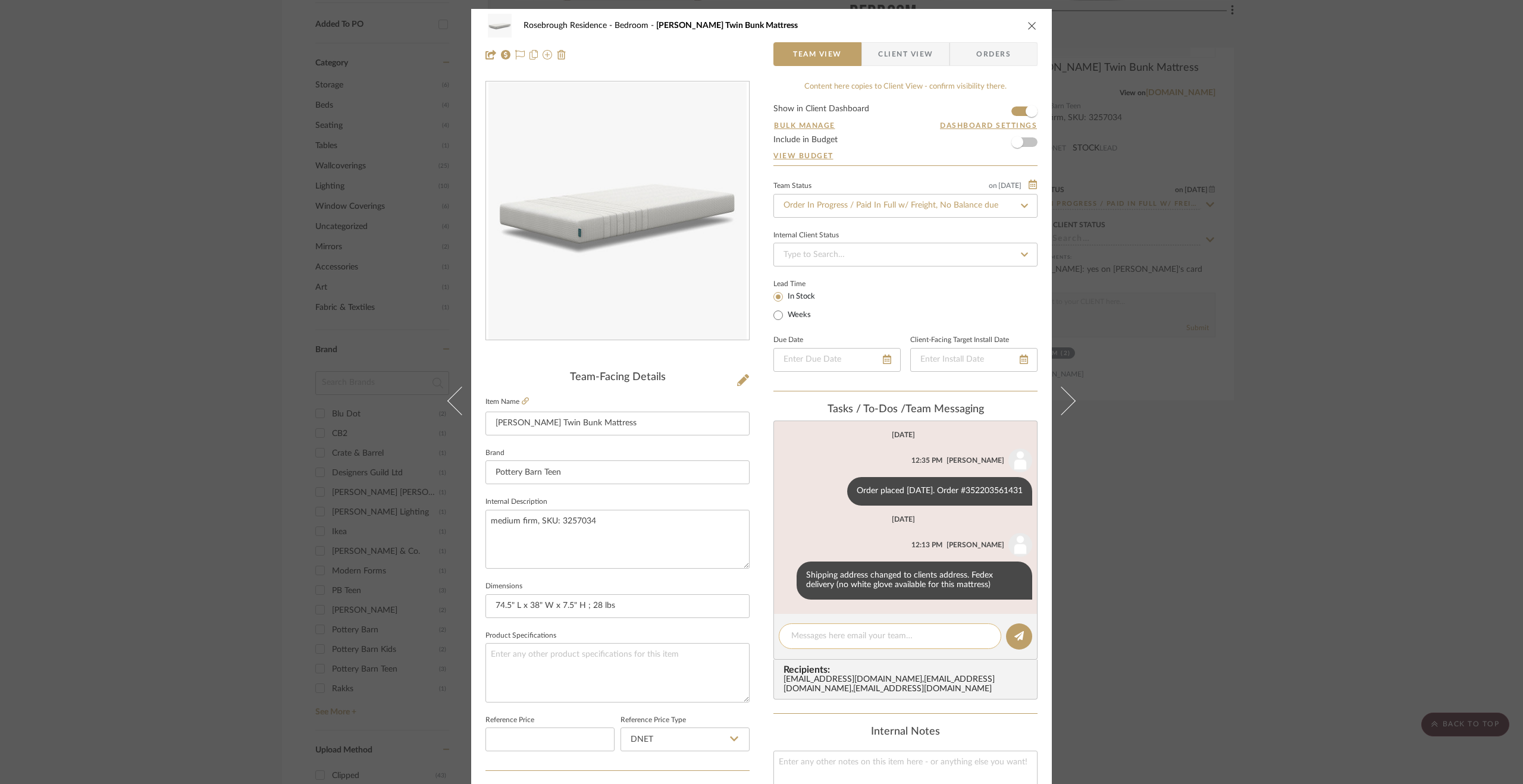
click at [857, 635] on textarea at bounding box center [890, 636] width 198 height 13
type textarea "Delivered @ receiver 8.19.25"
click at [1014, 633] on icon at bounding box center [1019, 635] width 10 height 10
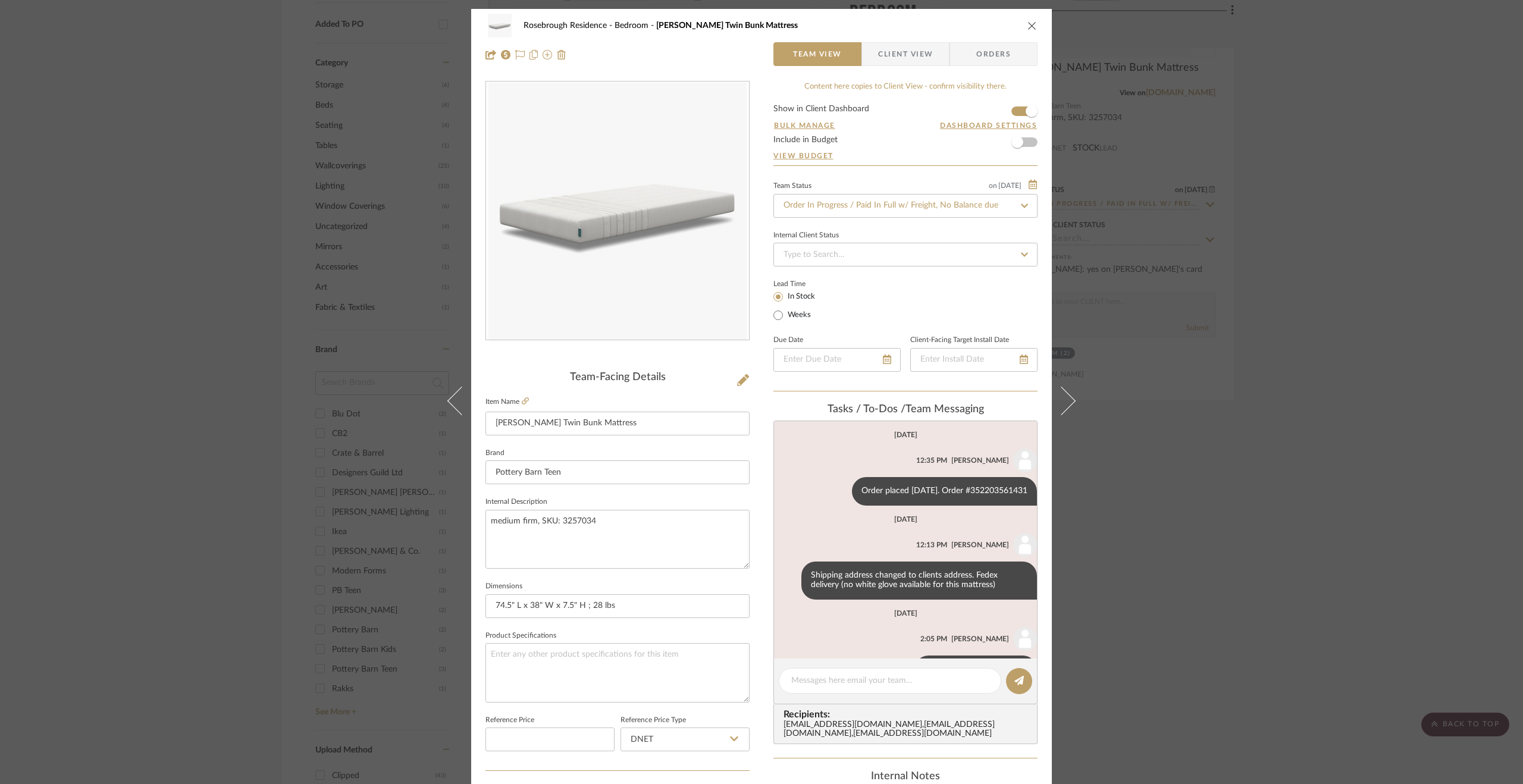
scroll to position [40, 0]
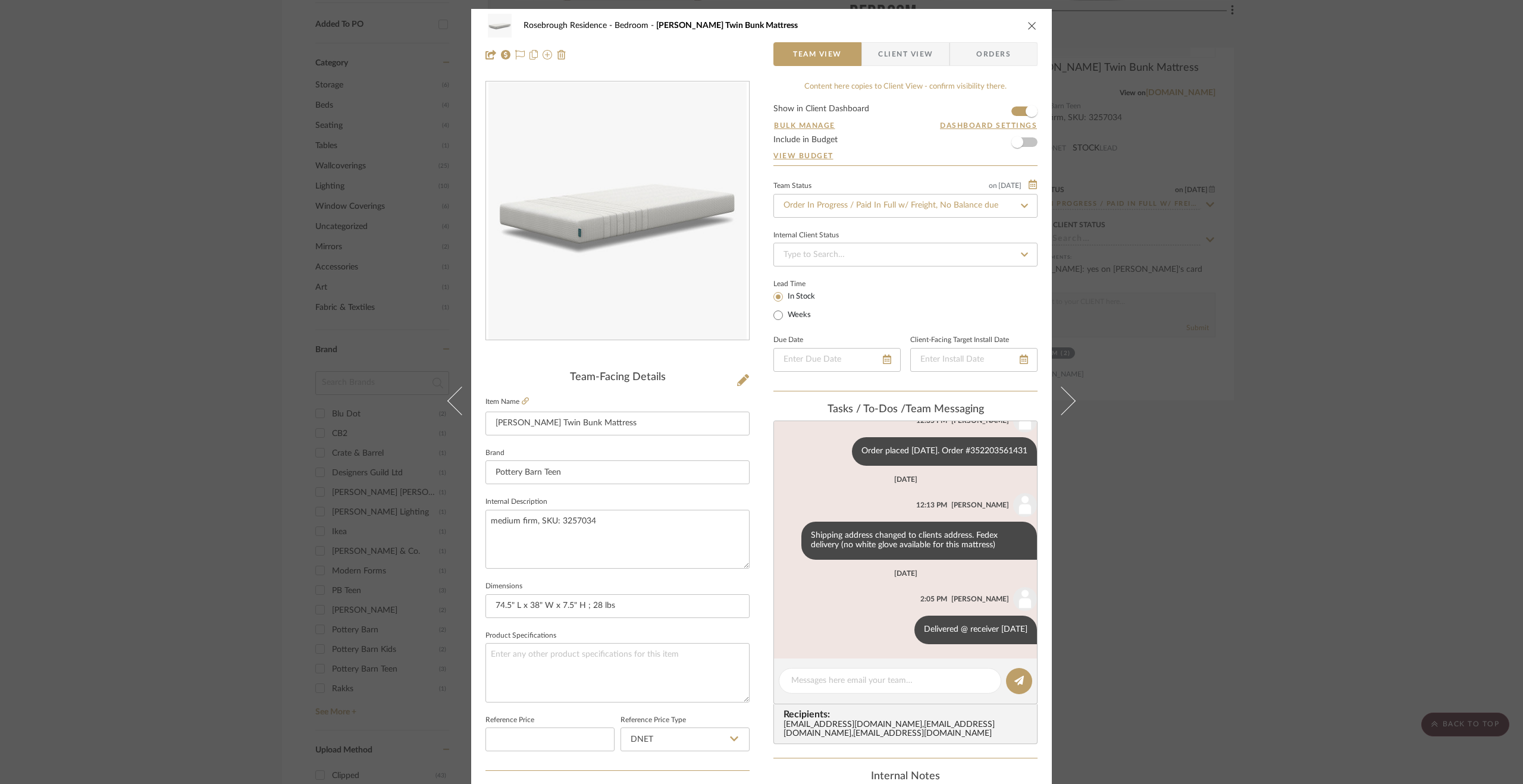
click at [1306, 471] on div "Rosebrough Residence Bedroom [PERSON_NAME] Twin Bunk Mattress Team View Client …" at bounding box center [761, 392] width 1523 height 784
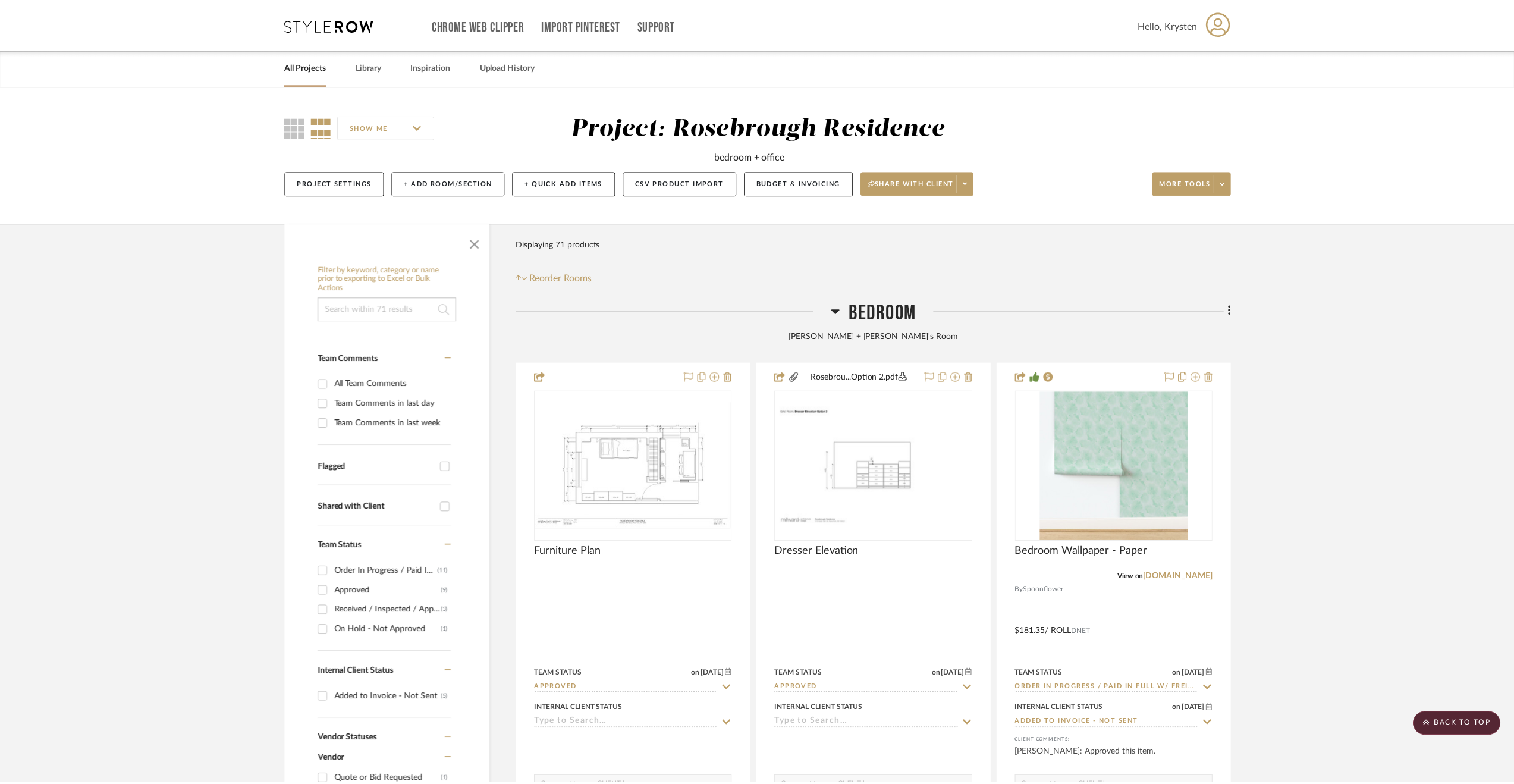
scroll to position [1010, 0]
